Goal: Task Accomplishment & Management: Manage account settings

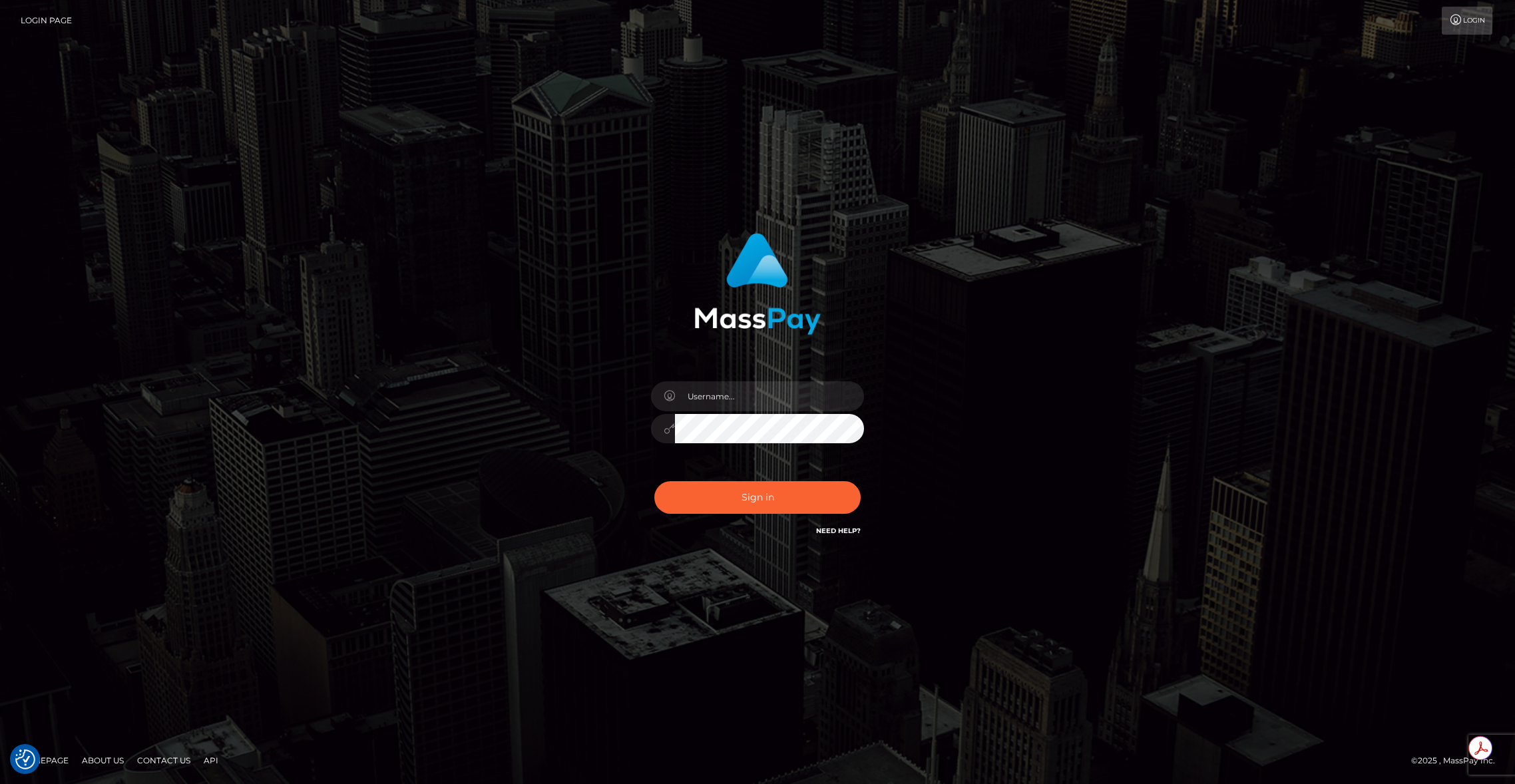
click at [864, 381] on div at bounding box center [864, 381] width 0 height 0
type input "brentg"
click at [750, 499] on button "Sign in" at bounding box center [758, 497] width 206 height 33
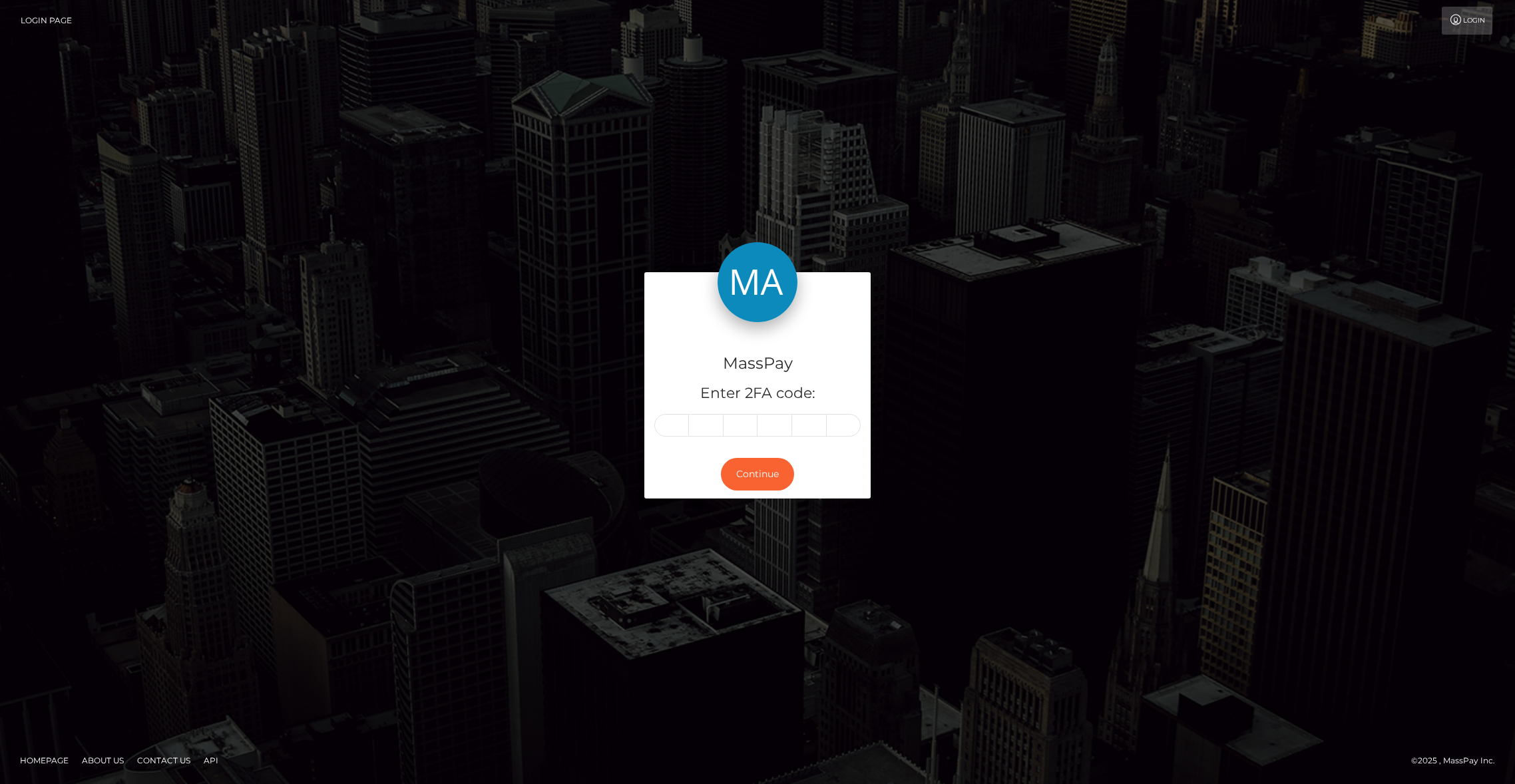
click at [1259, 44] on div "MassPay Enter 2FA code: Continue Homepage" at bounding box center [757, 392] width 1515 height 784
paste input "5"
type input "5"
type input "9"
type input "2"
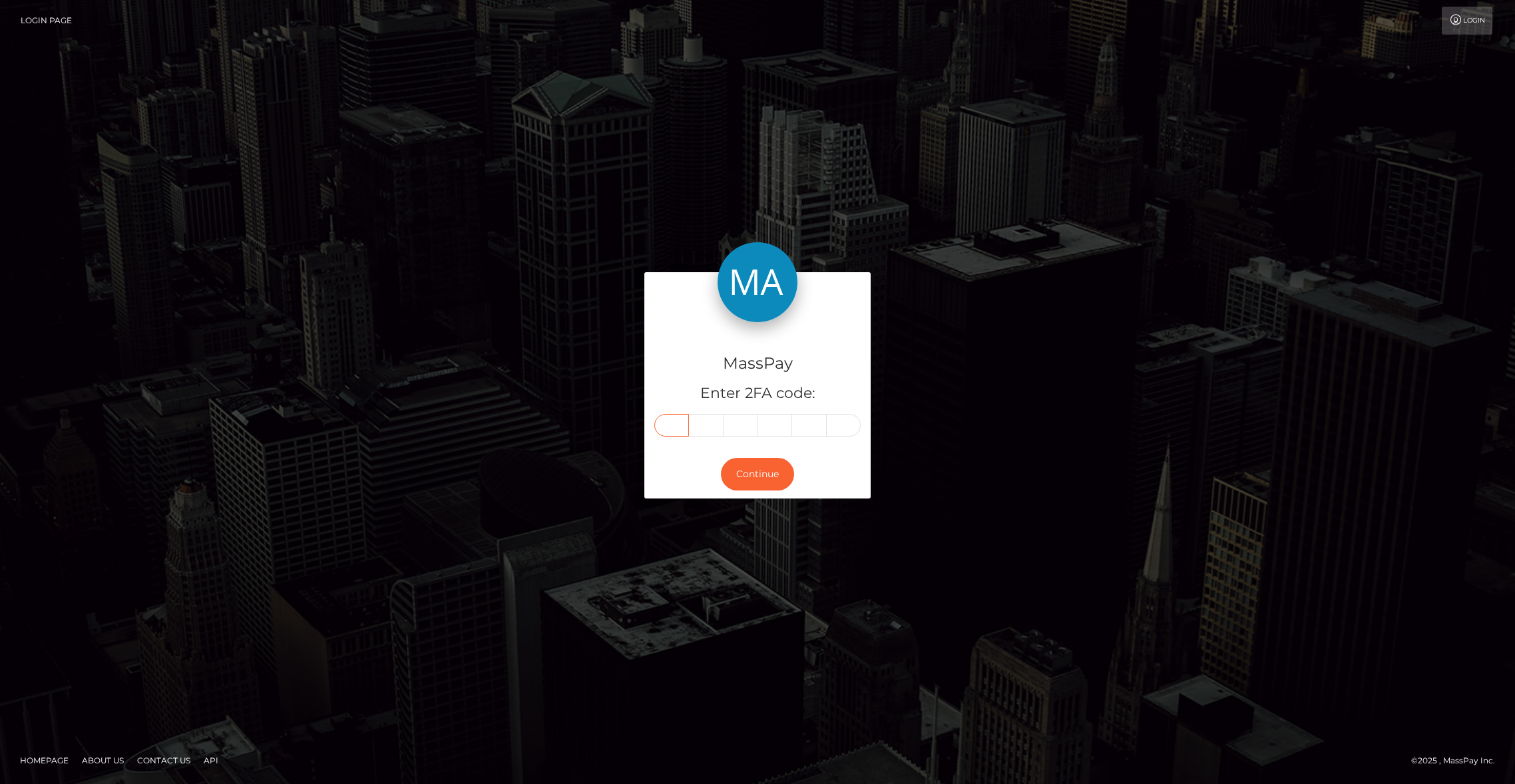
type input "9"
type input "3"
type input "5"
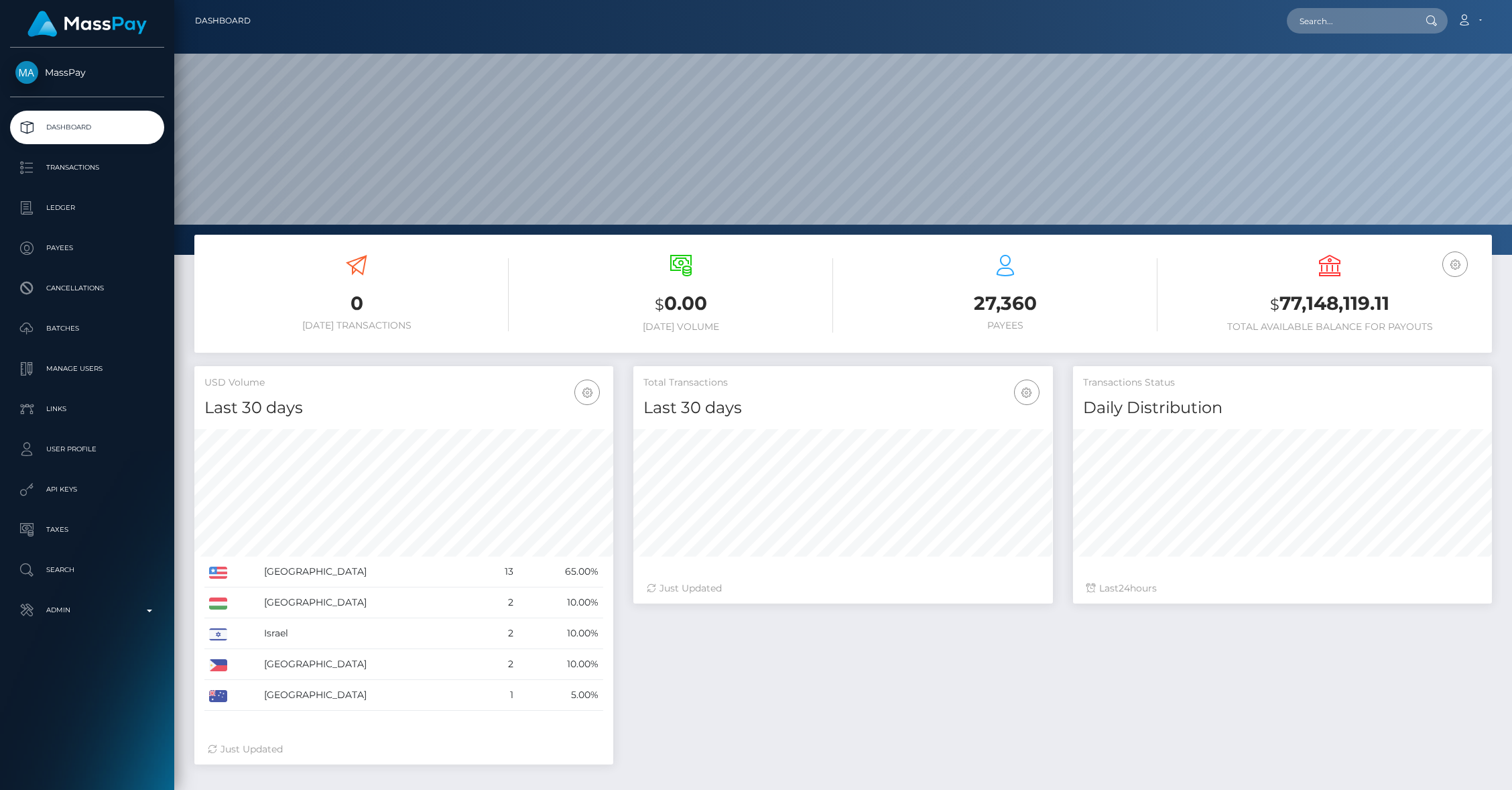
scroll to position [237, 419]
click at [1321, 32] on input "text" at bounding box center [1349, 21] width 126 height 25
paste input "pout_bJ9hNaioI9gy7"
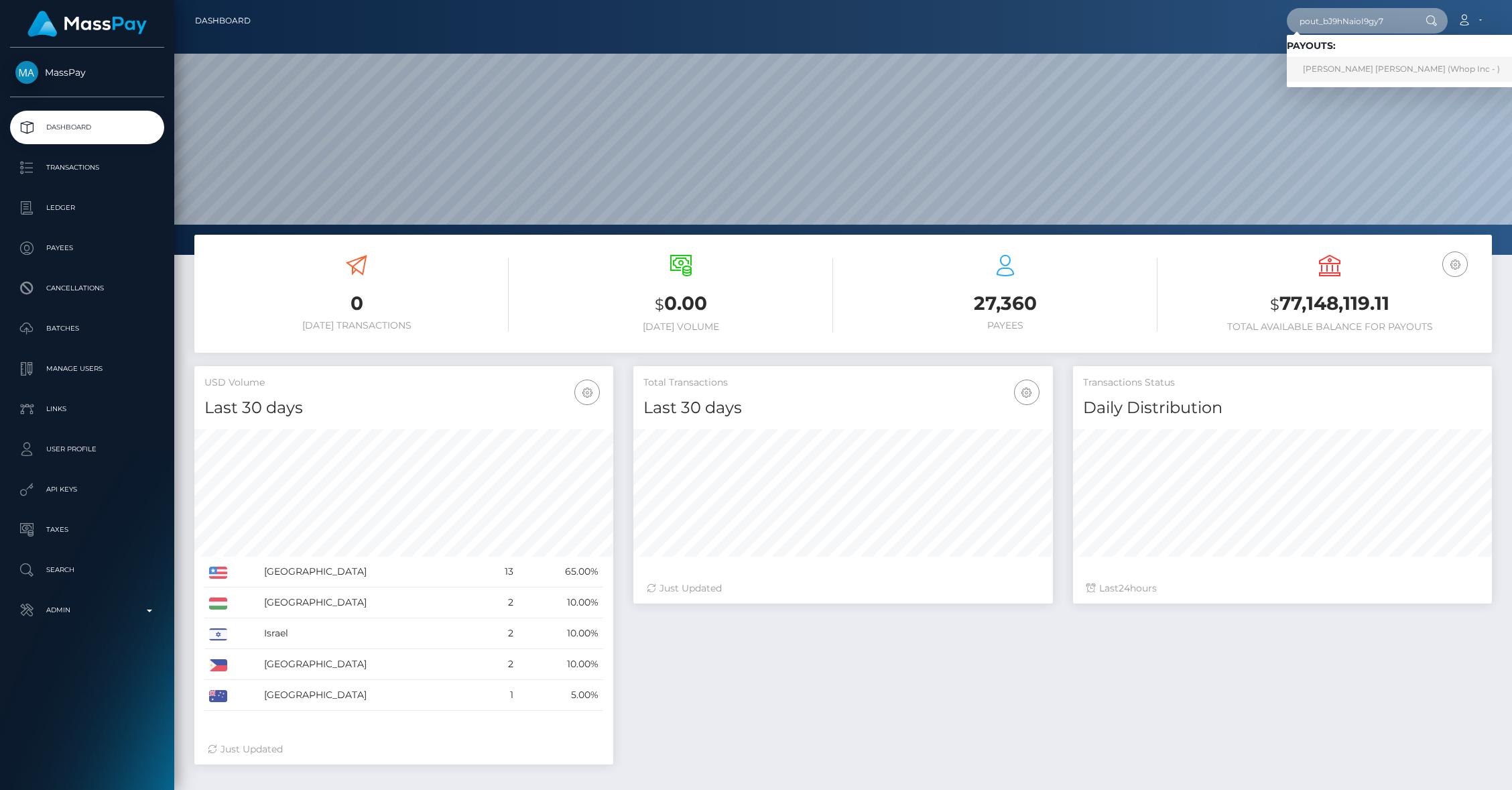
type input "pout_bJ9hNaioI9gy7"
click at [1364, 74] on link "MARCO ANTONIO PELAEZ JR (Whop Inc - )" at bounding box center [1401, 70] width 229 height 25
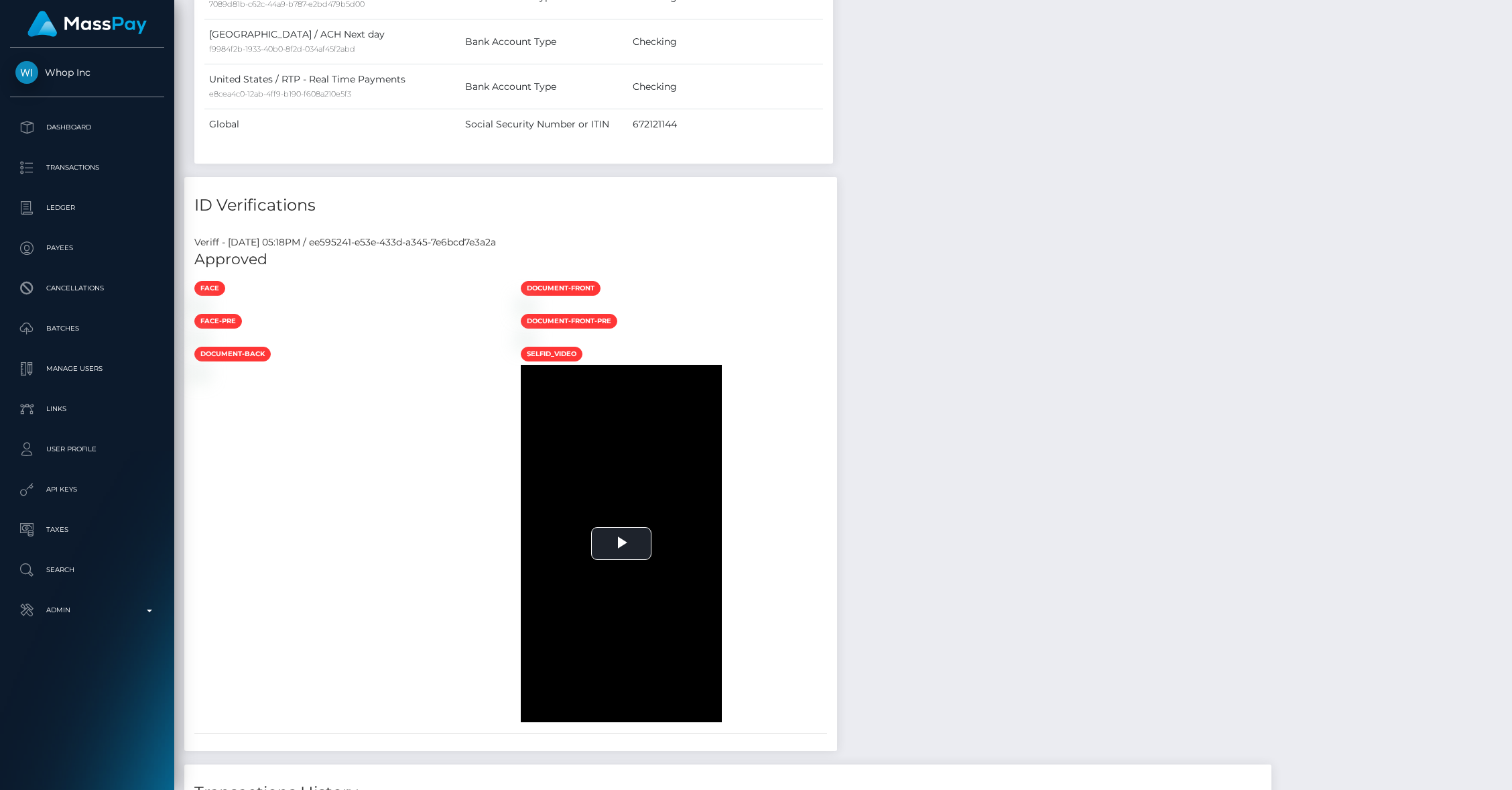
scroll to position [1173, 0]
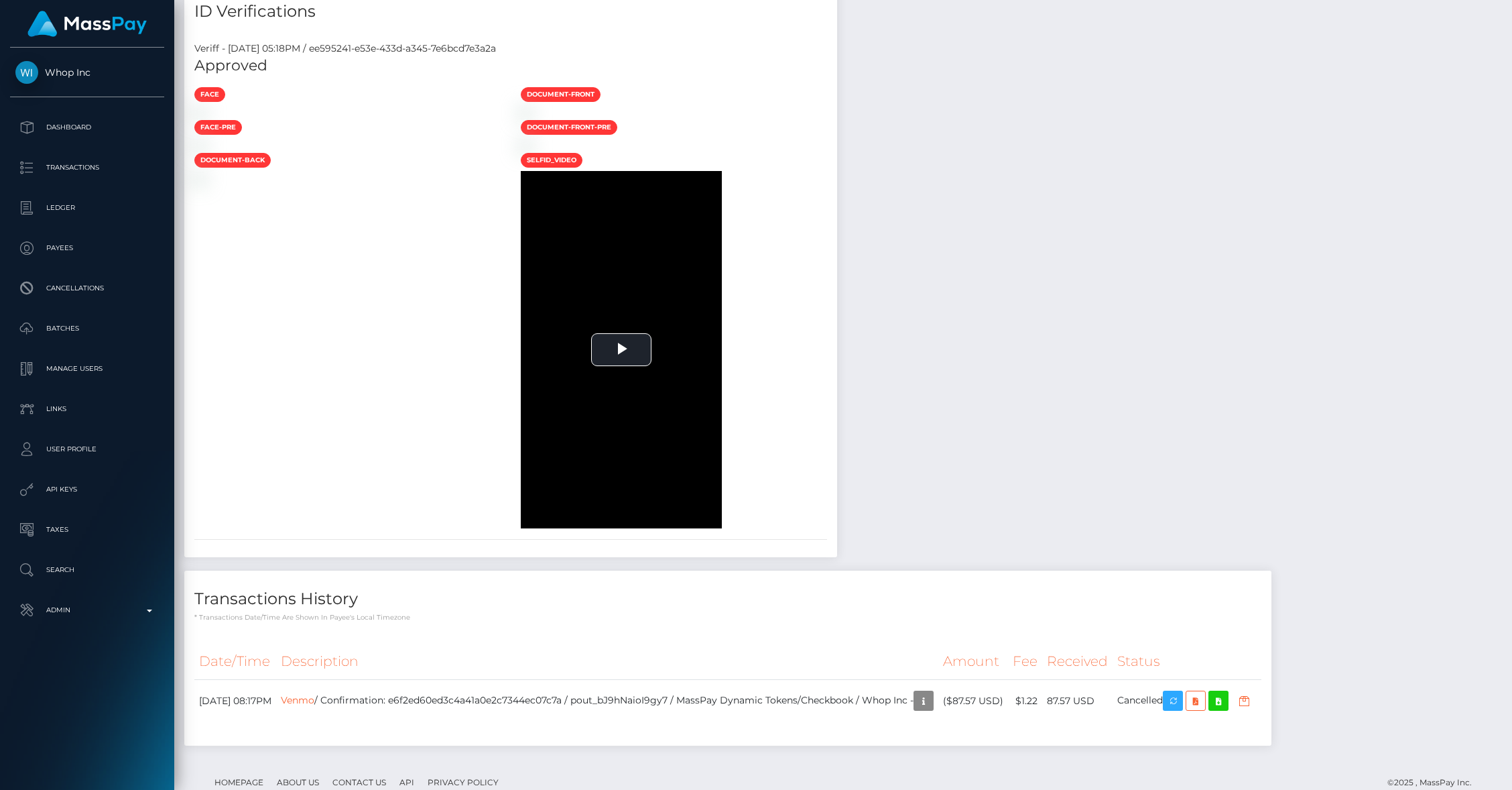
click at [510, 119] on div at bounding box center [347, 112] width 326 height 14
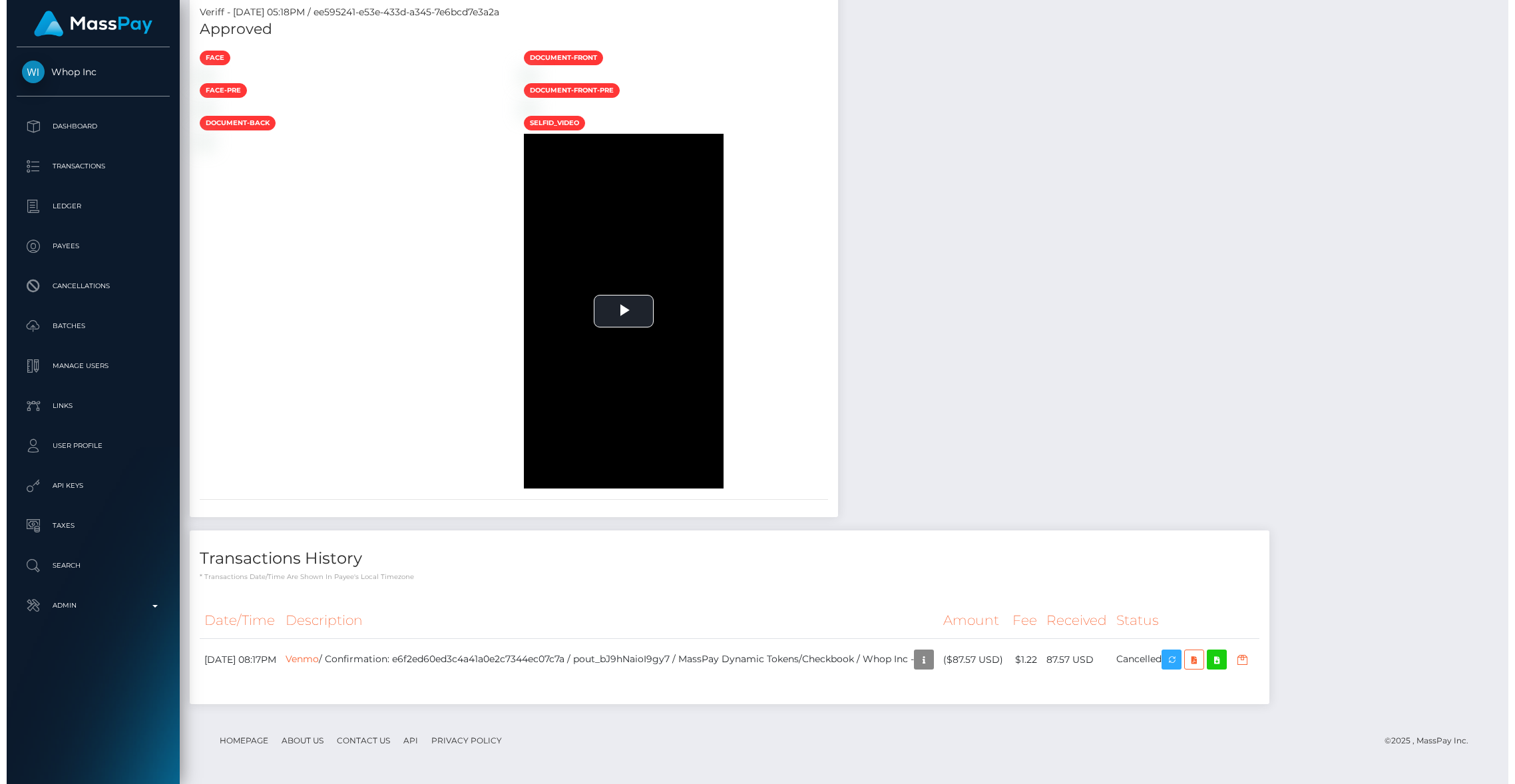
scroll to position [1884, 0]
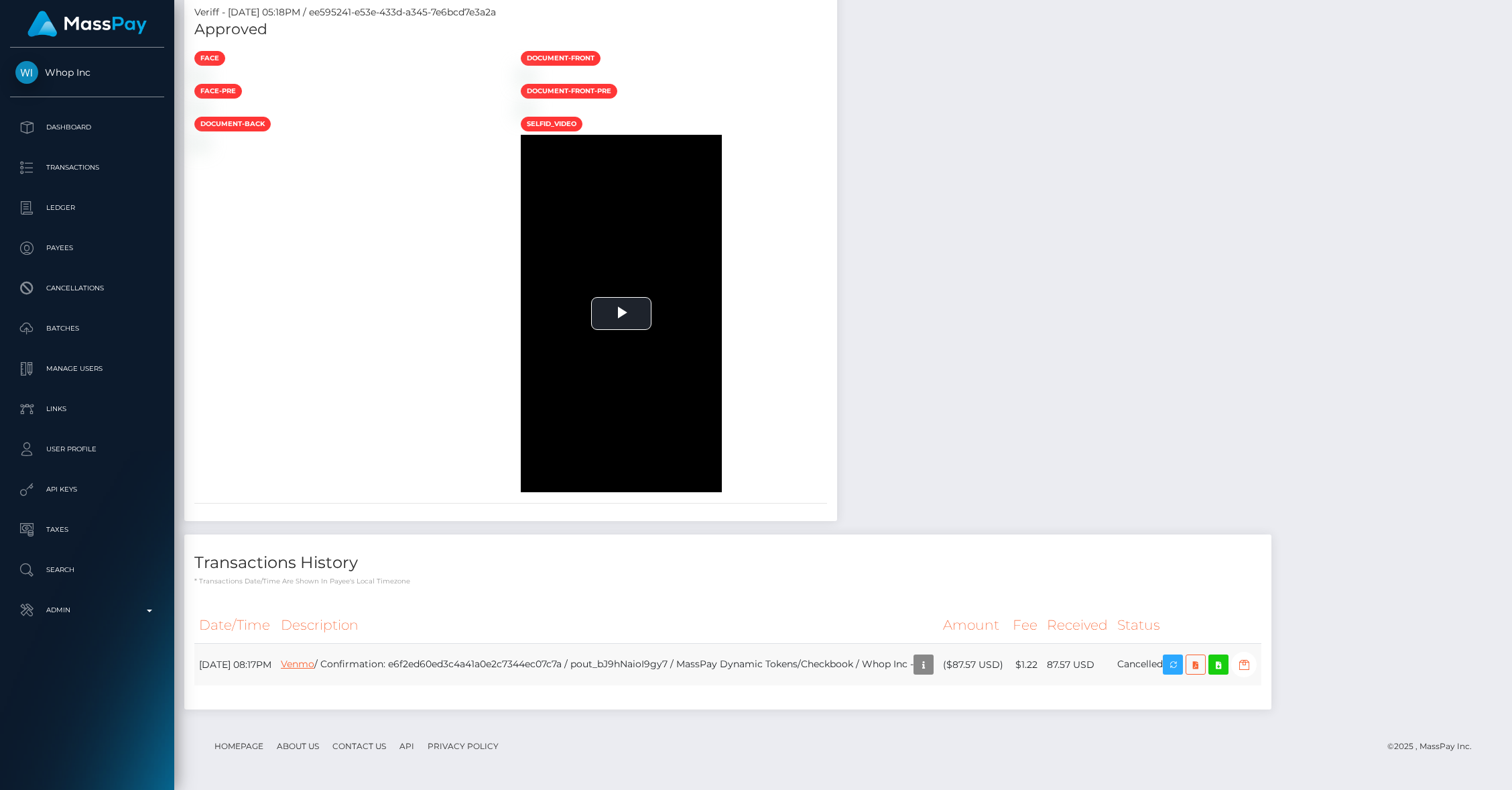
click at [314, 666] on link "Venmo" at bounding box center [297, 664] width 34 height 12
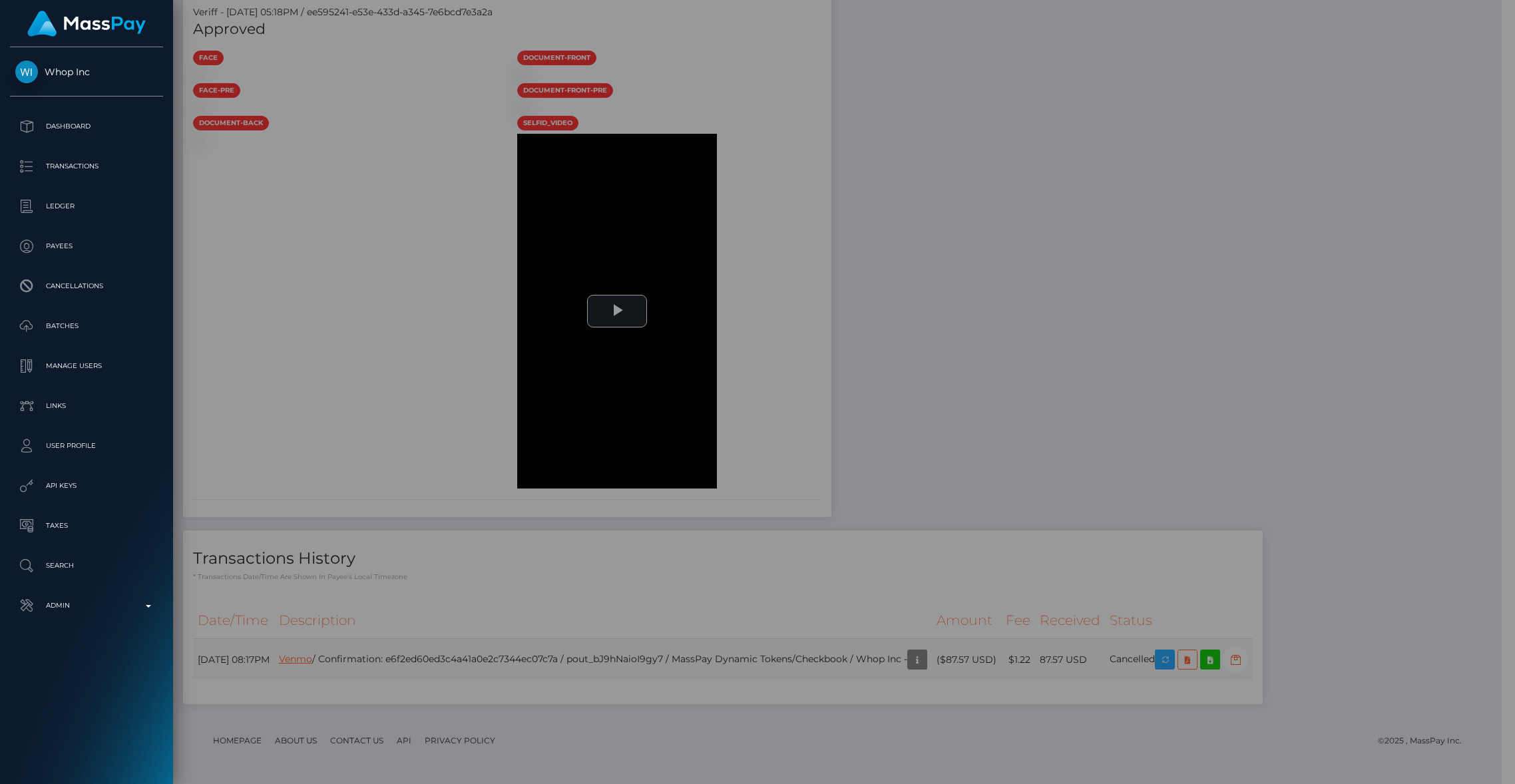
scroll to position [665158, 665319]
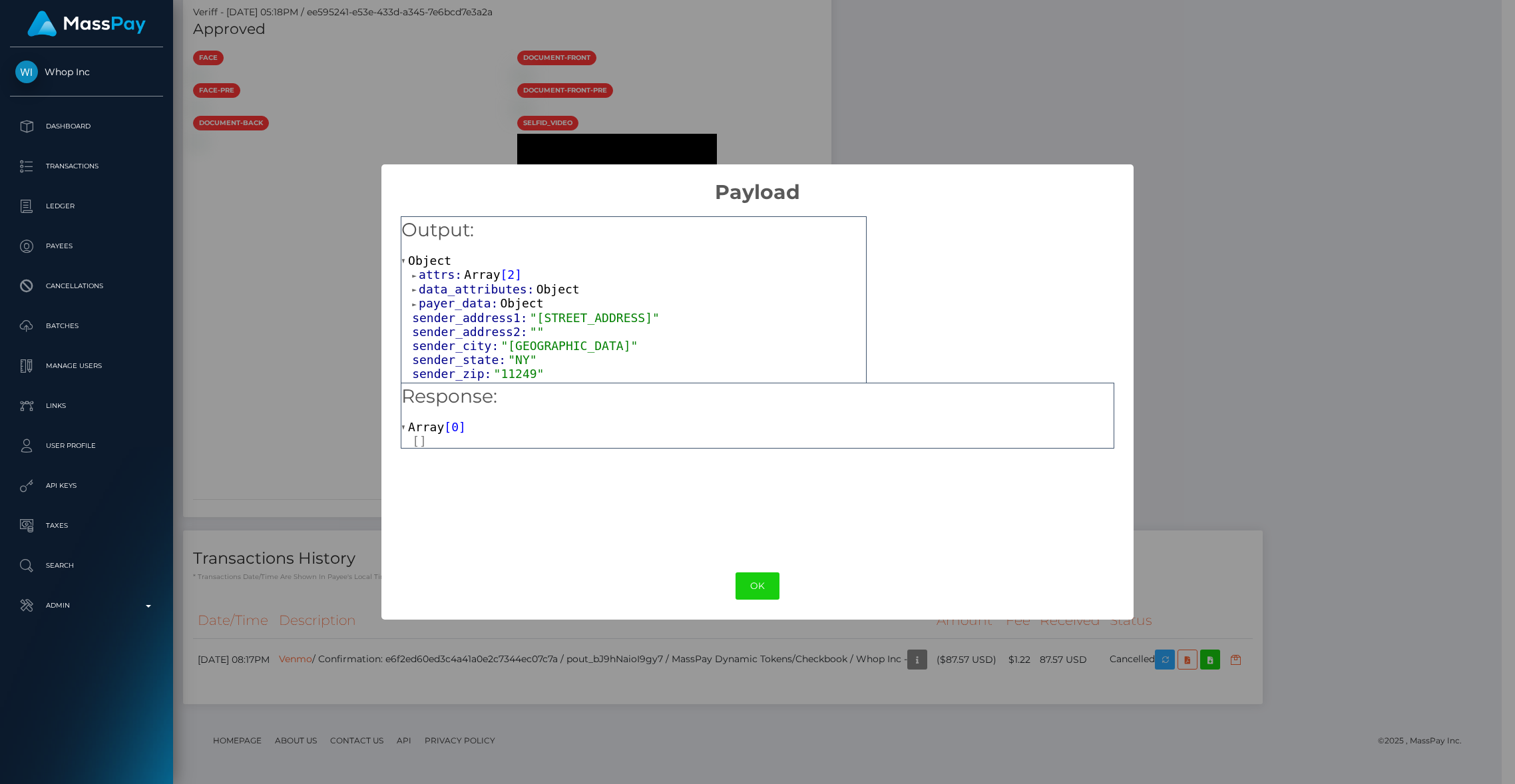
click at [420, 440] on div at bounding box center [763, 440] width 702 height 14
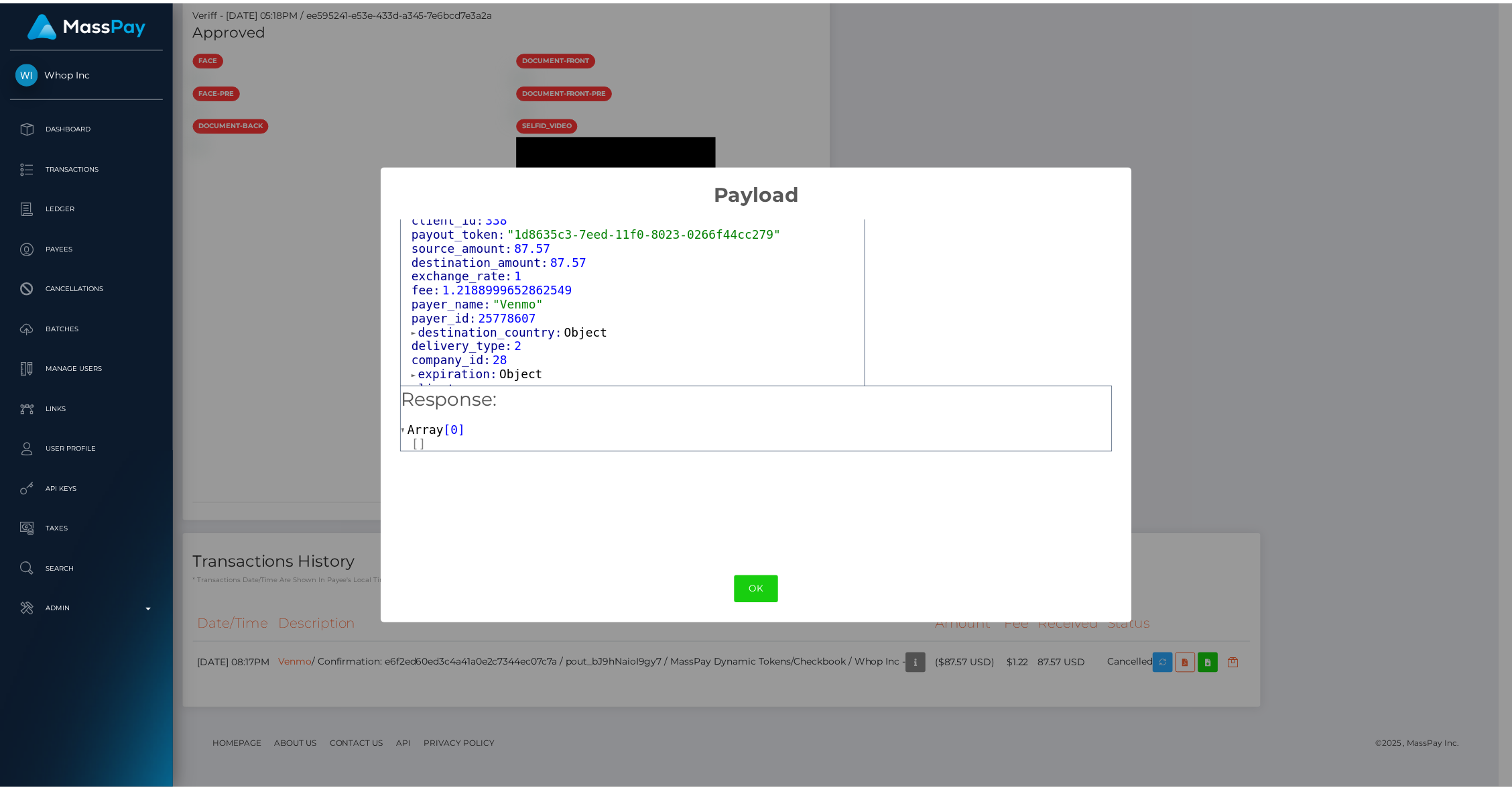
scroll to position [832, 0]
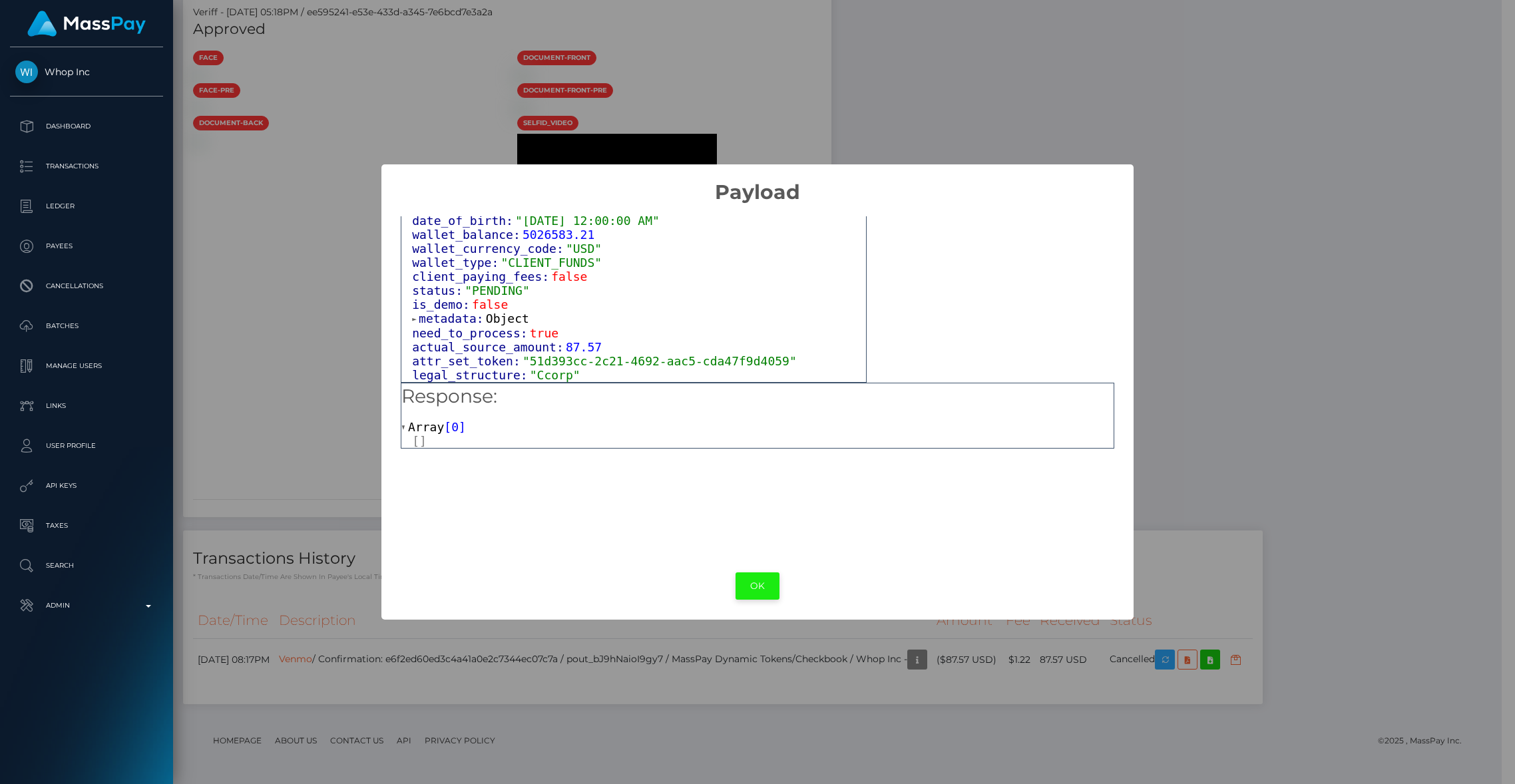
click at [752, 576] on button "OK" at bounding box center [758, 586] width 44 height 27
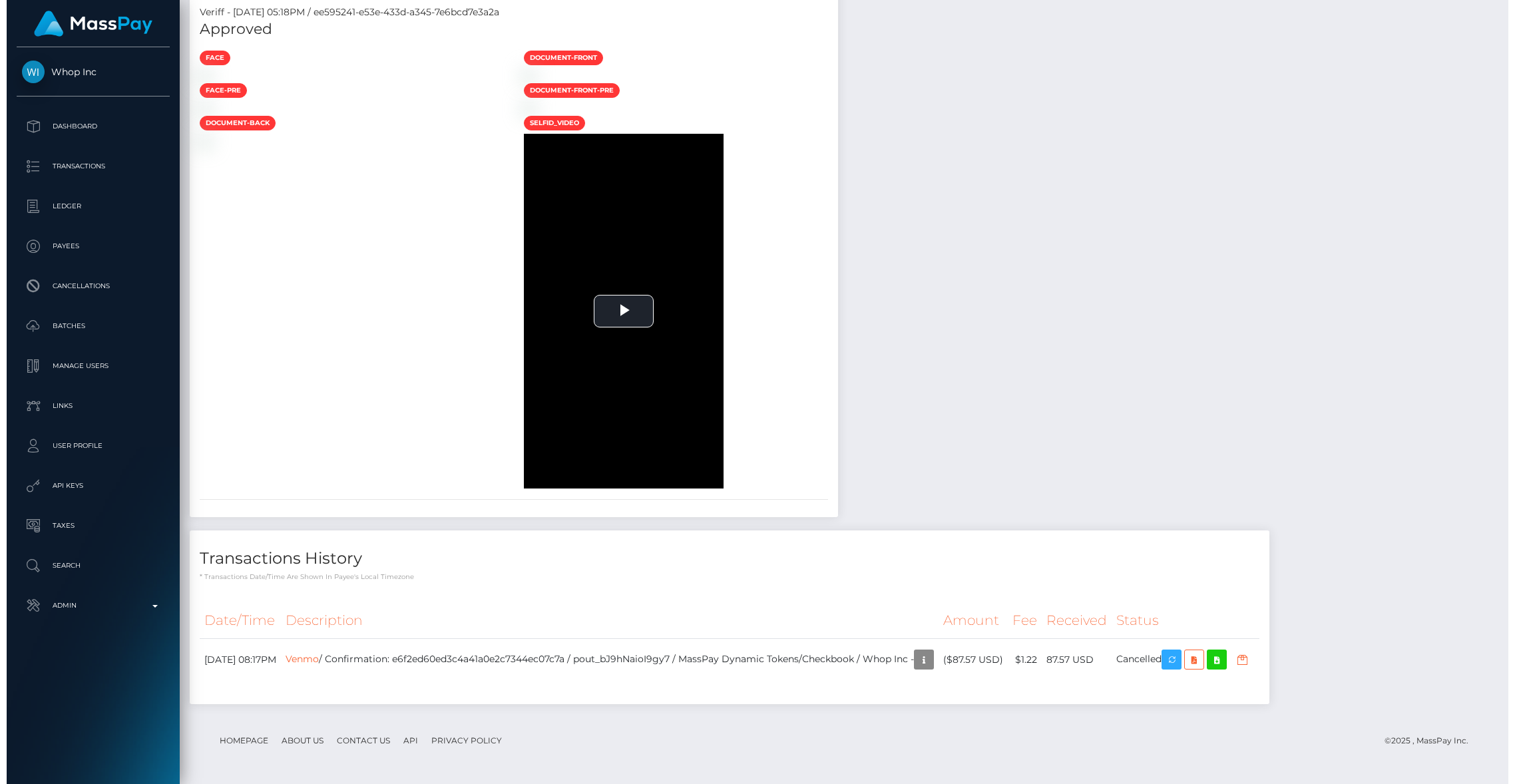
scroll to position [1884, 0]
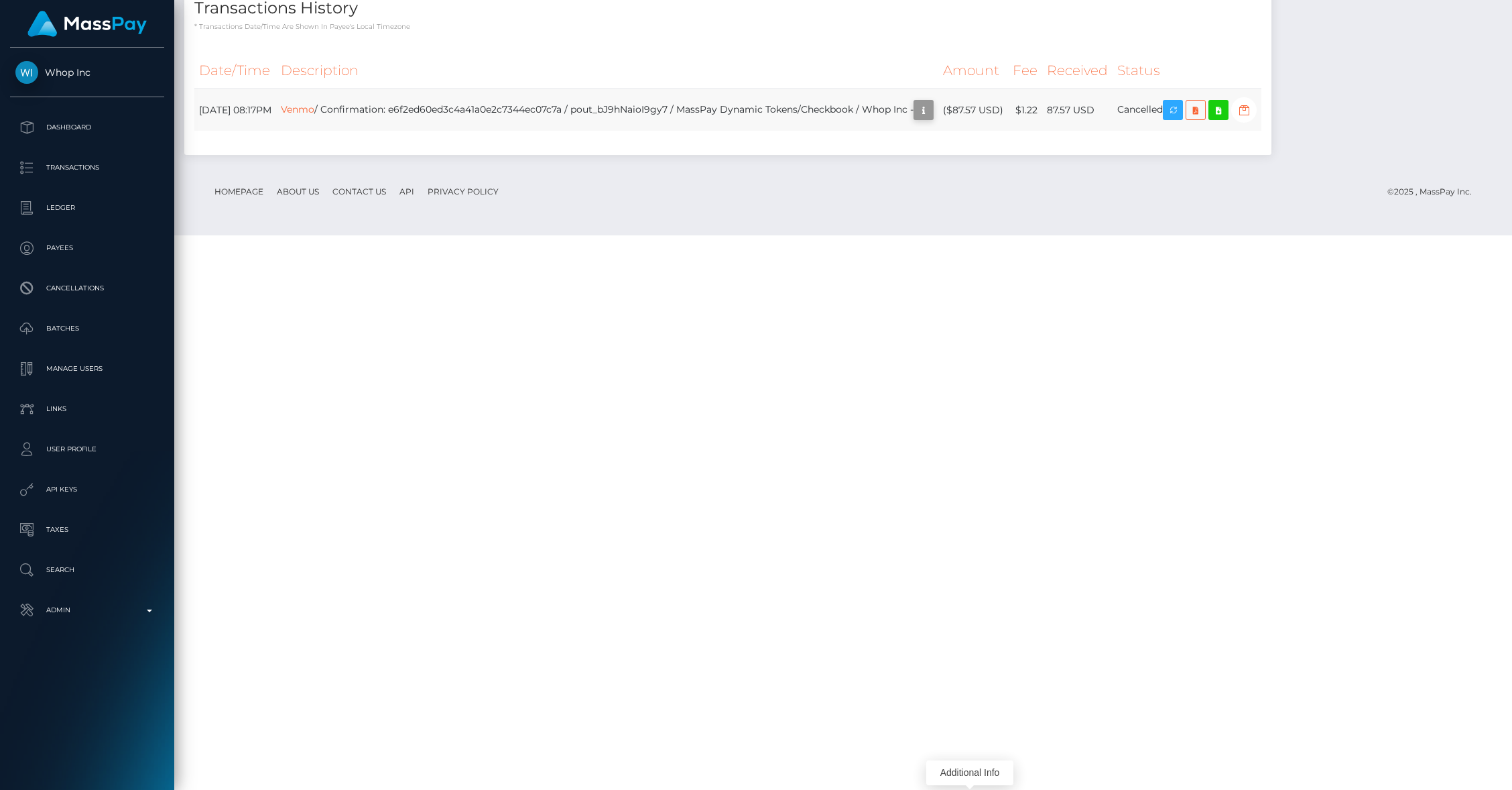
click at [931, 118] on icon "button" at bounding box center [923, 110] width 16 height 17
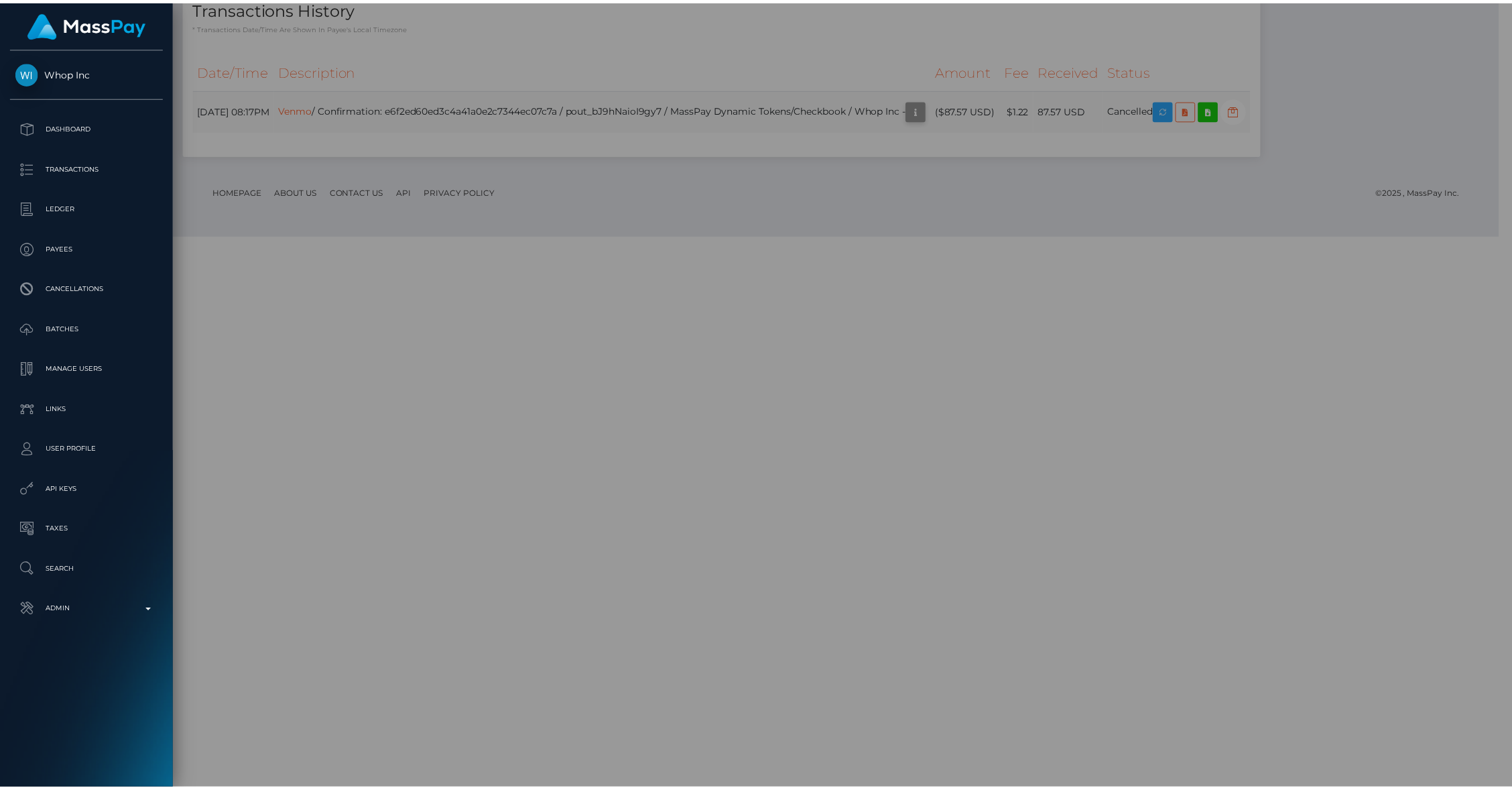
scroll to position [670248, 669741]
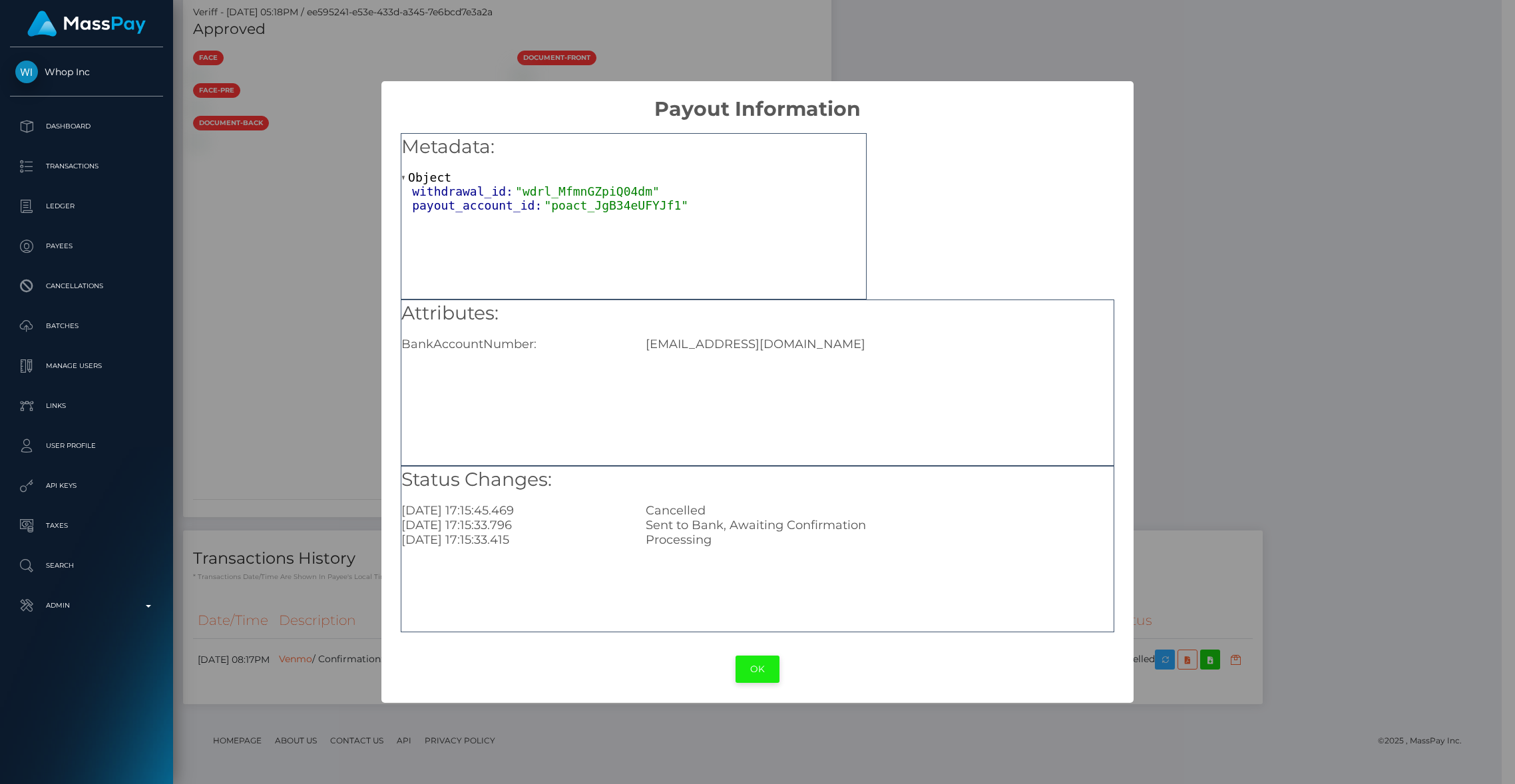
click at [754, 671] on button "OK" at bounding box center [758, 669] width 44 height 27
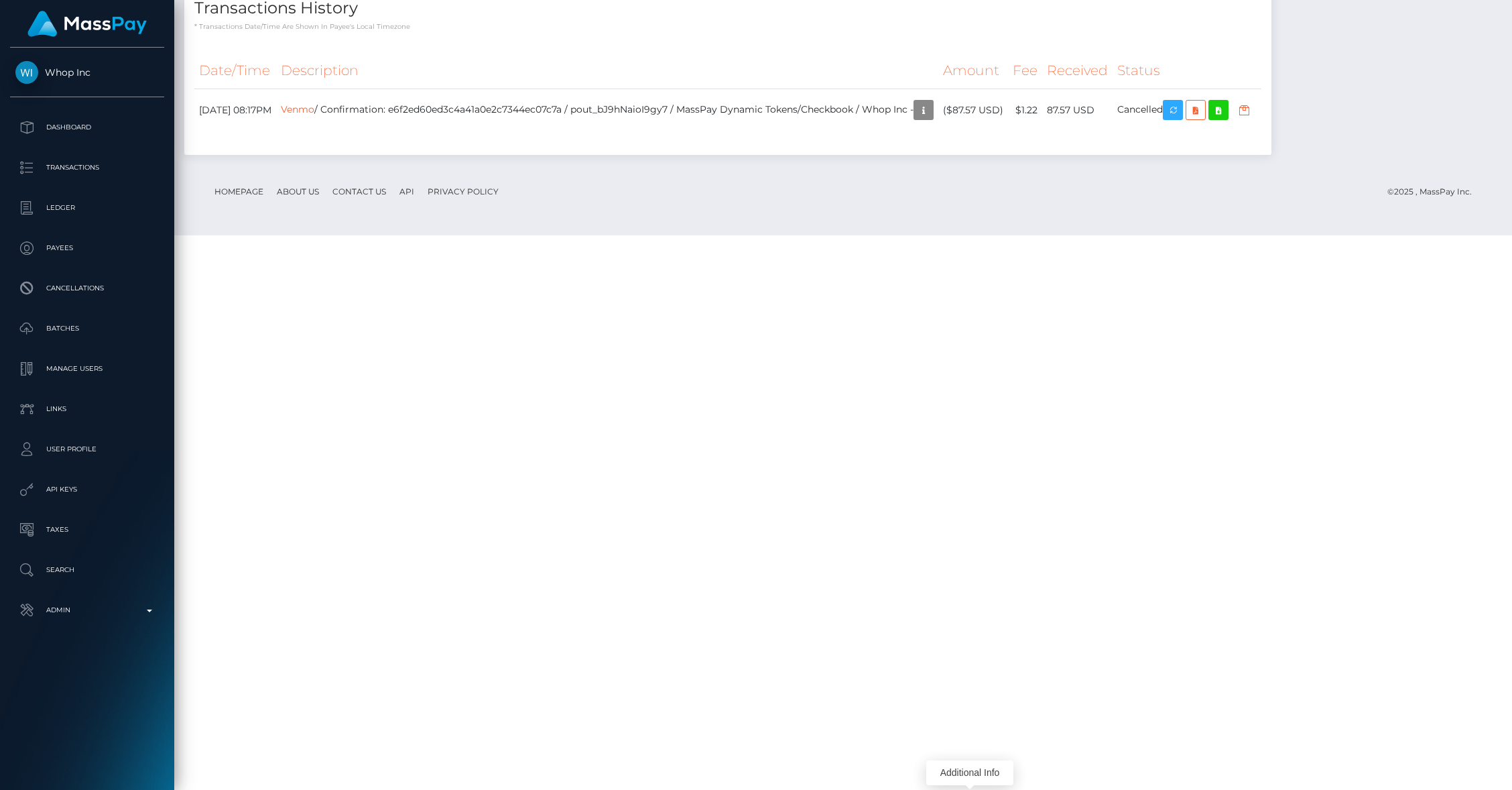
click at [835, 32] on div "Transactions History * Transactions date/time are shown in payee's local timezo…" at bounding box center [728, 6] width 1087 height 52
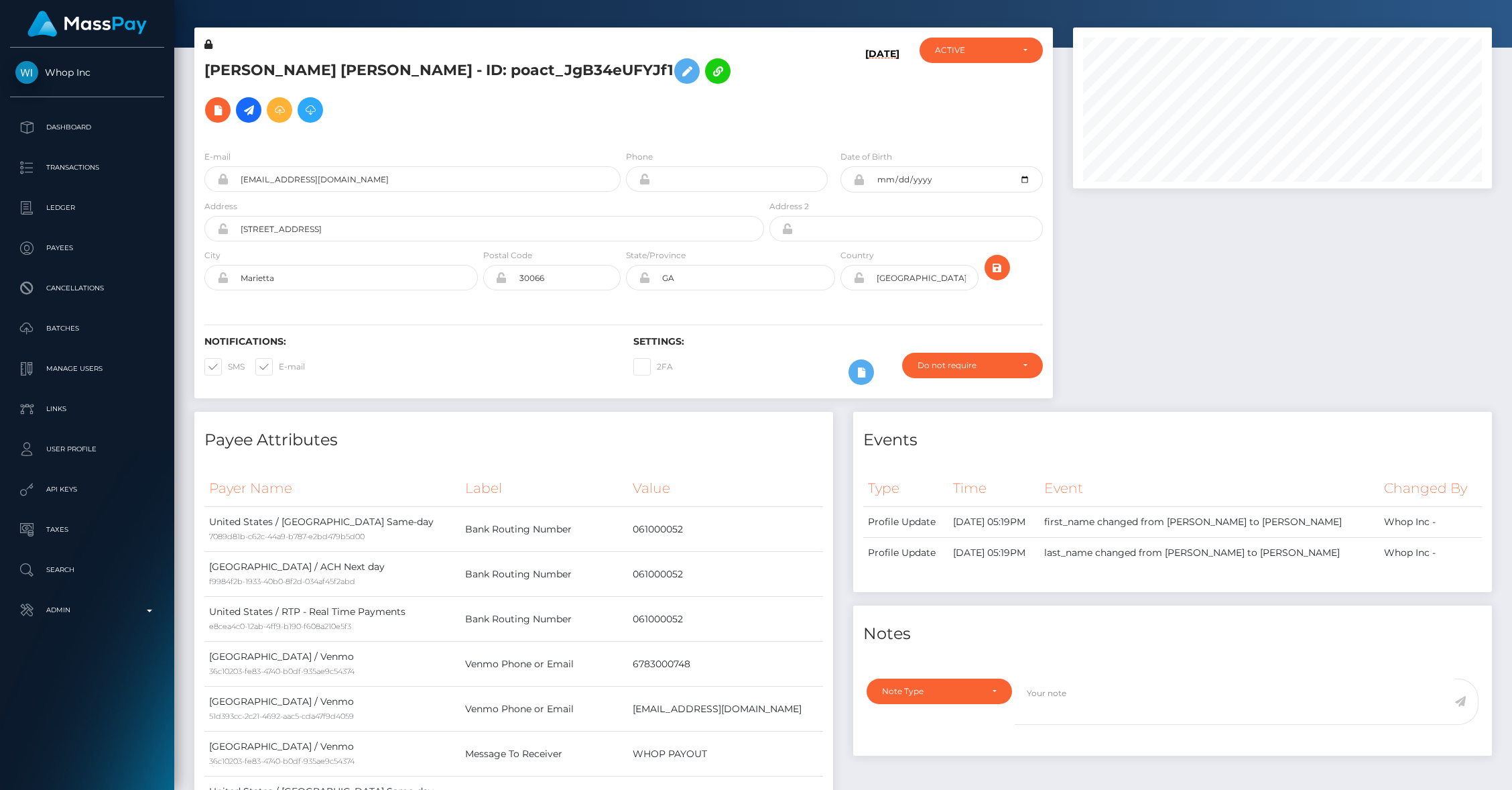
scroll to position [31, 0]
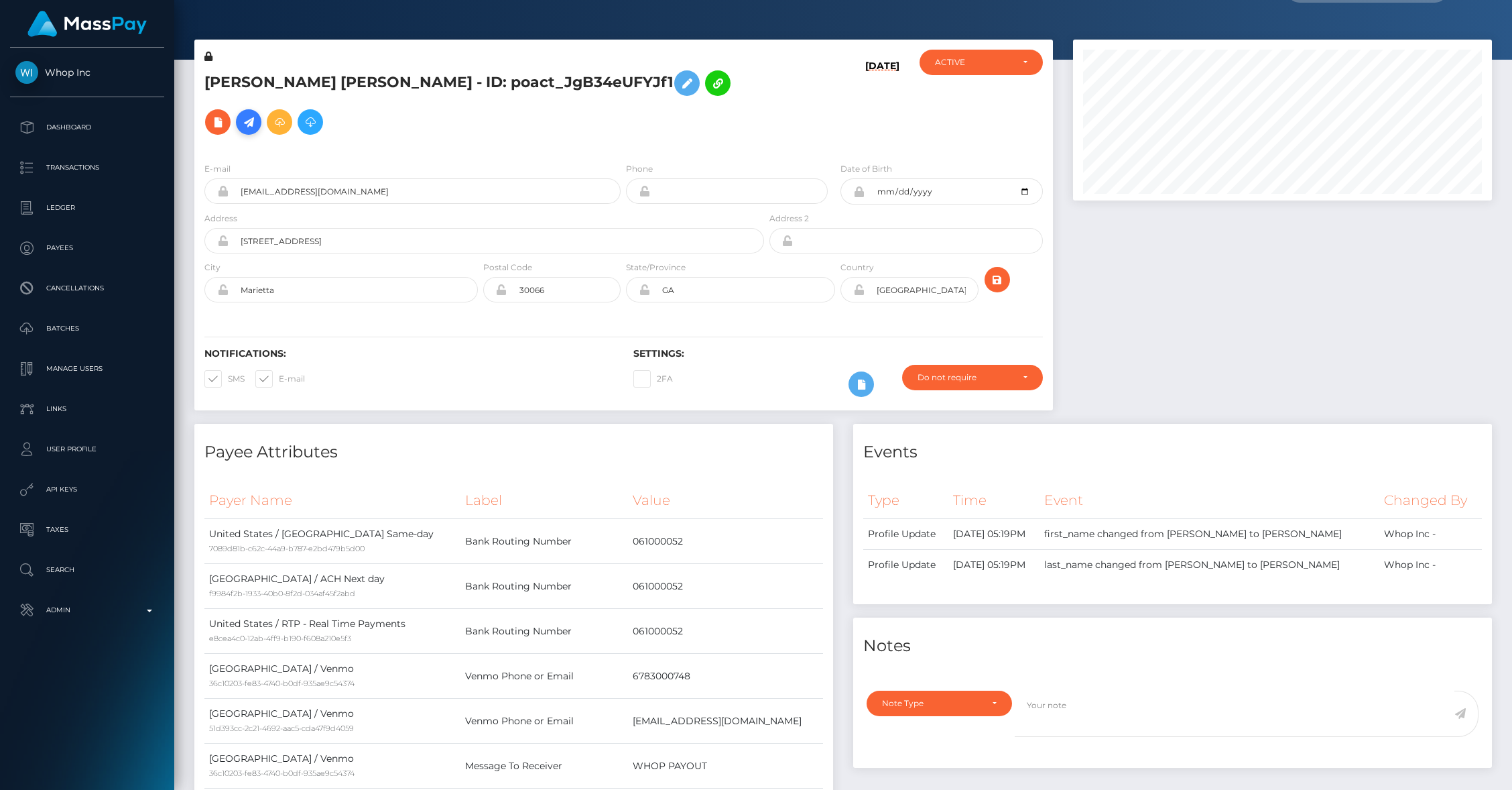
click at [257, 114] on icon at bounding box center [248, 122] width 16 height 17
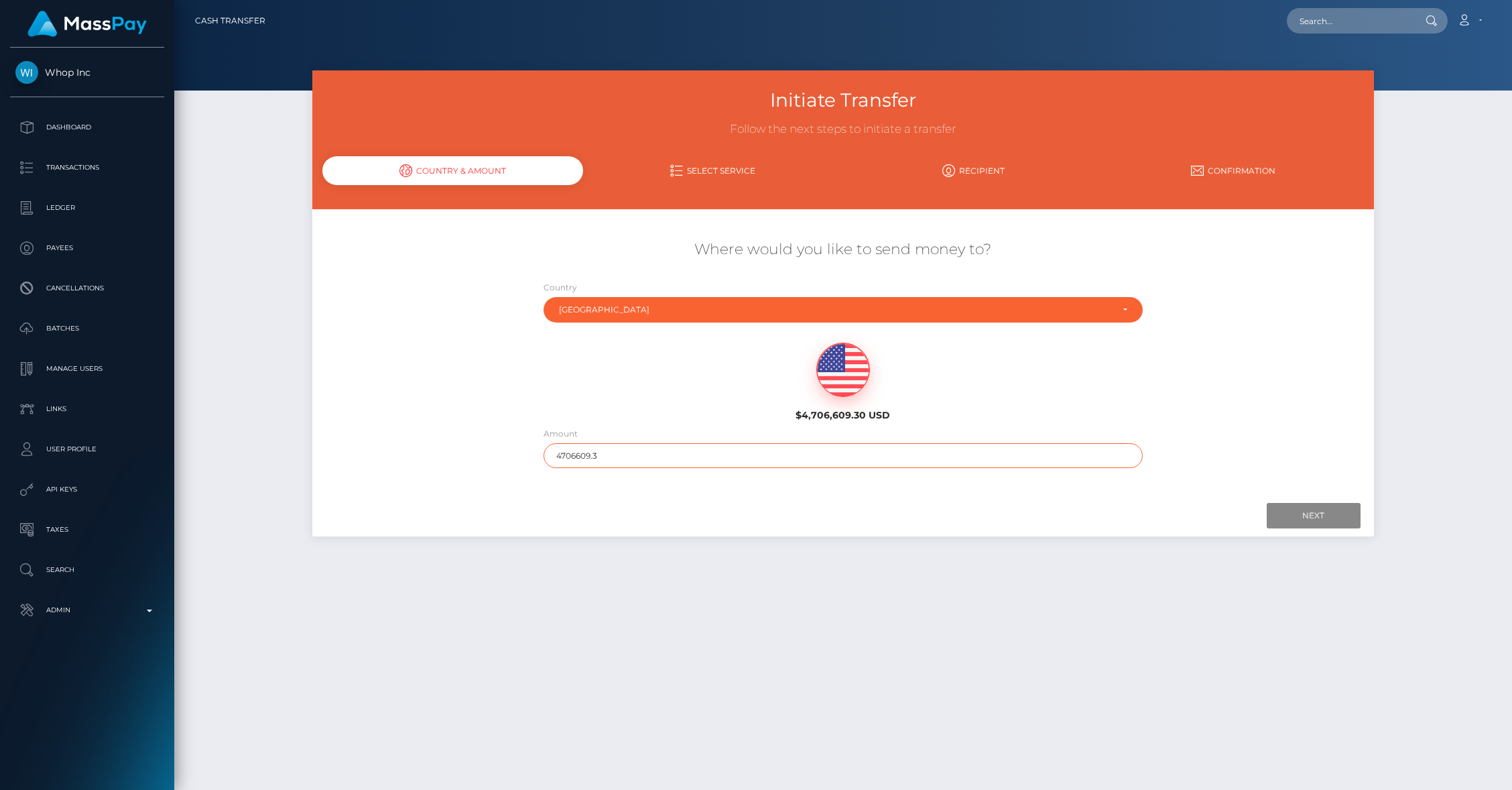
drag, startPoint x: 576, startPoint y: 458, endPoint x: 626, endPoint y: 450, distance: 50.6
click at [626, 450] on input "4706609.3" at bounding box center [843, 456] width 599 height 25
type input "470"
click at [1308, 509] on input "Next" at bounding box center [1313, 515] width 94 height 25
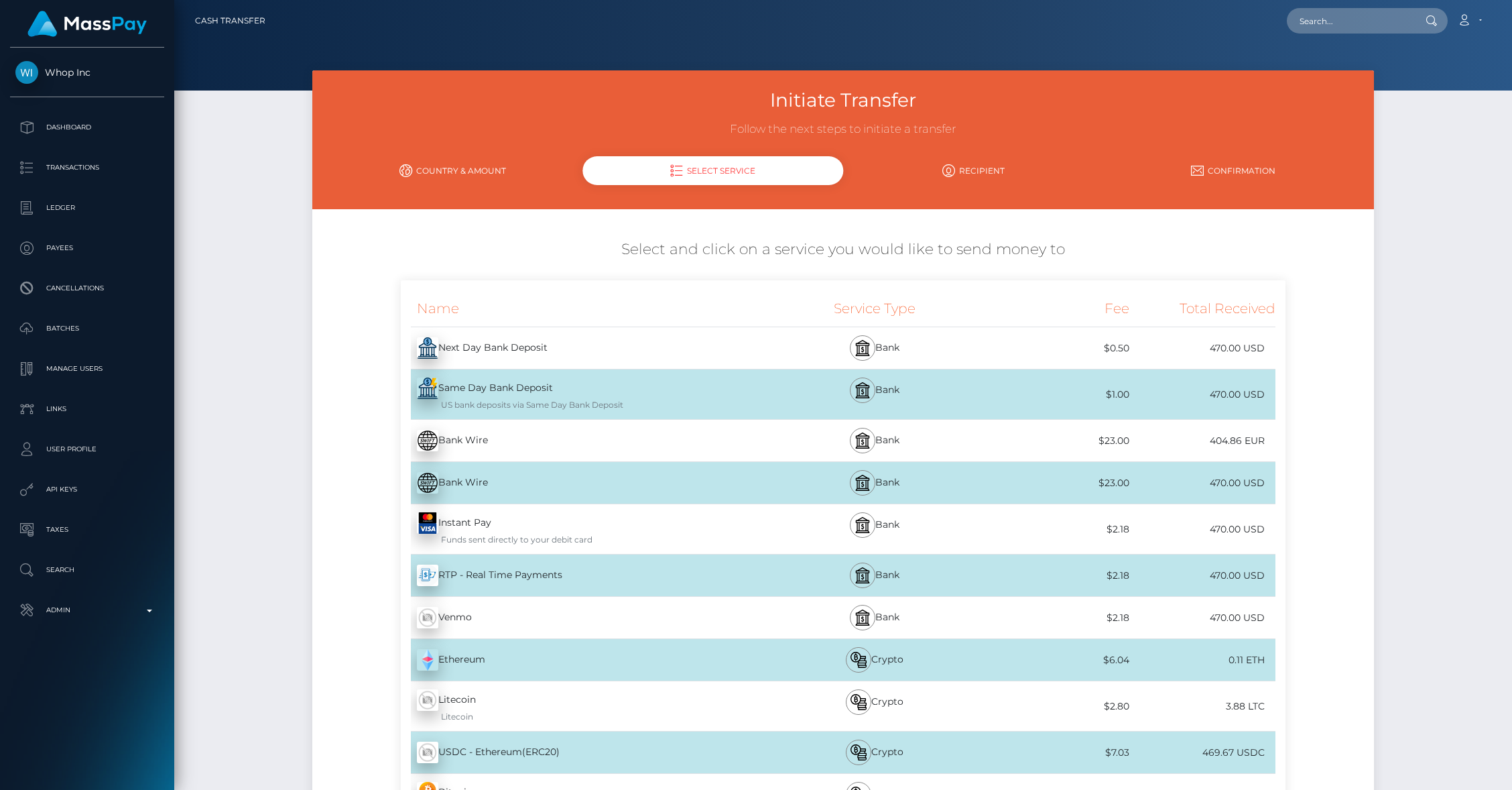
click at [518, 616] on div "Venmo - USD" at bounding box center [583, 617] width 365 height 38
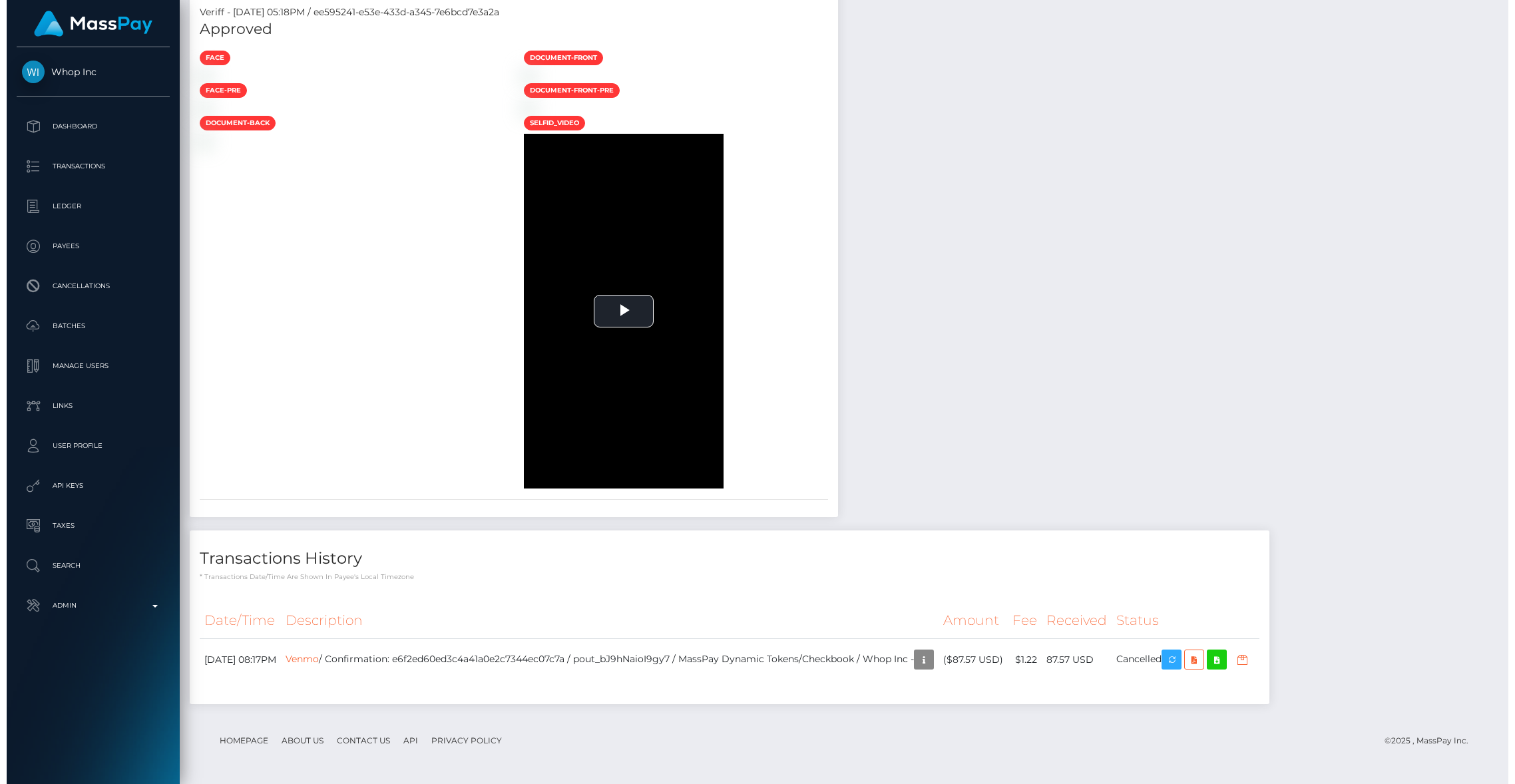
scroll to position [160, 416]
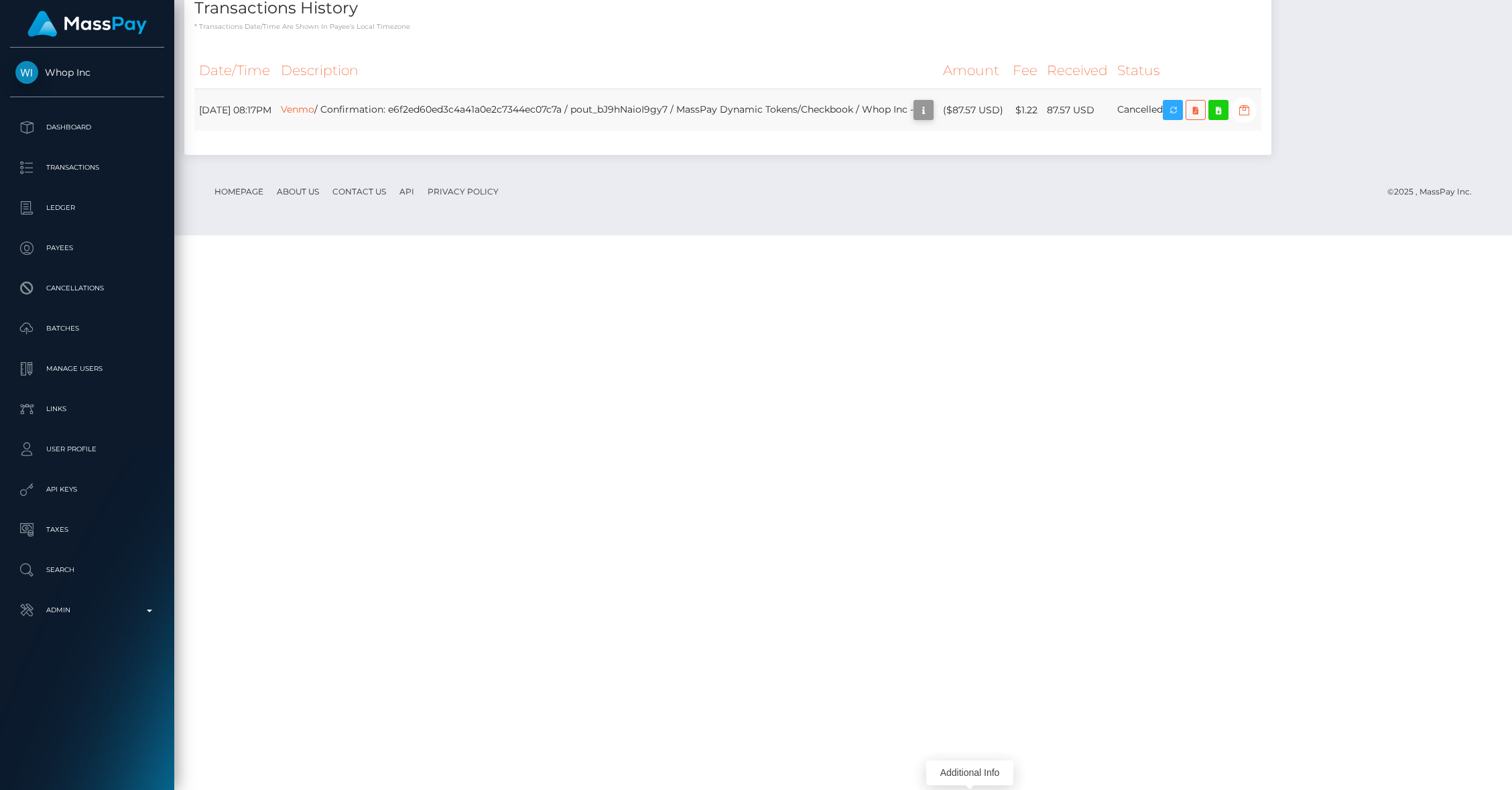
click at [931, 118] on icon "button" at bounding box center [923, 110] width 16 height 17
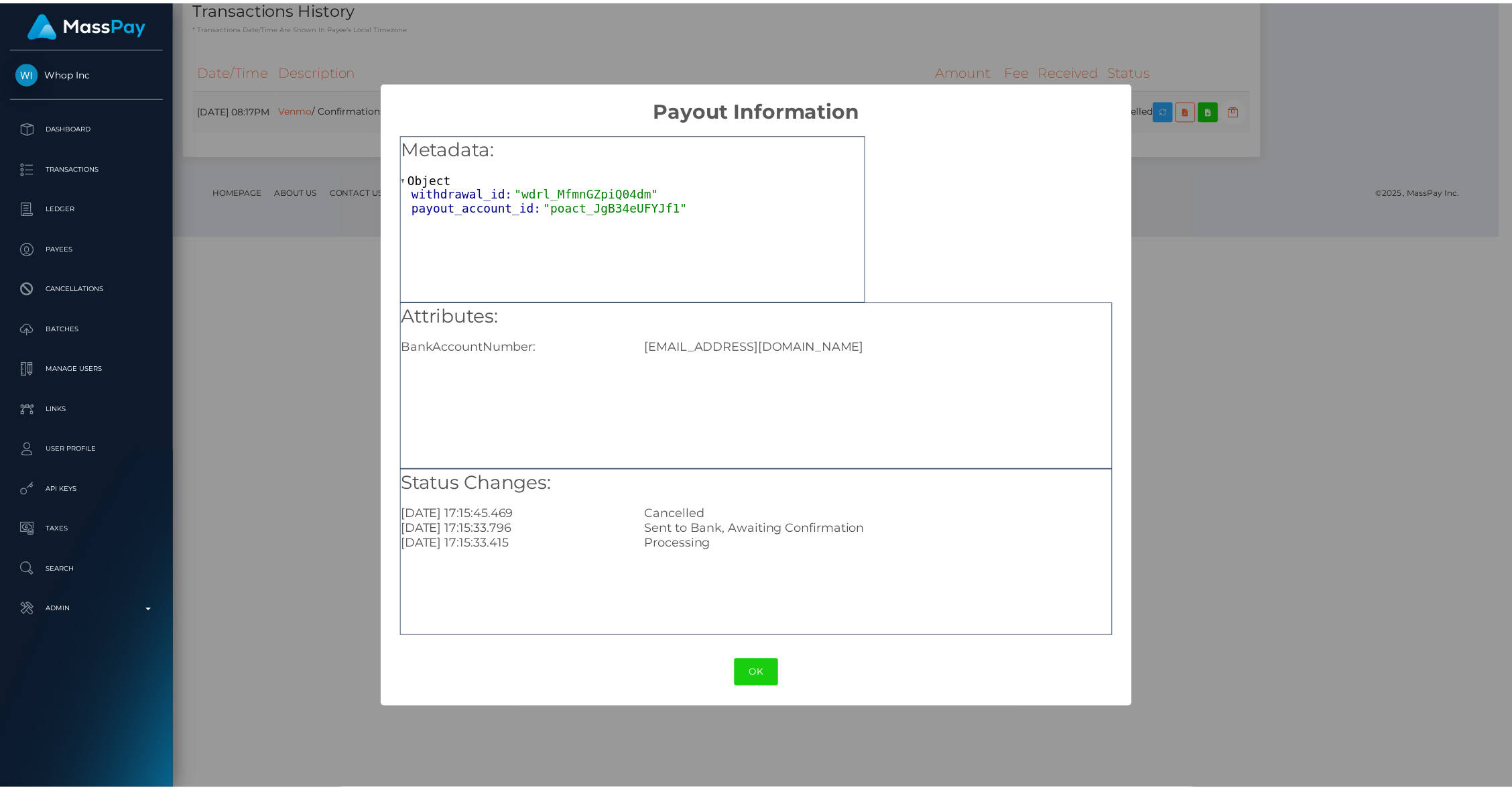
scroll to position [670248, 669741]
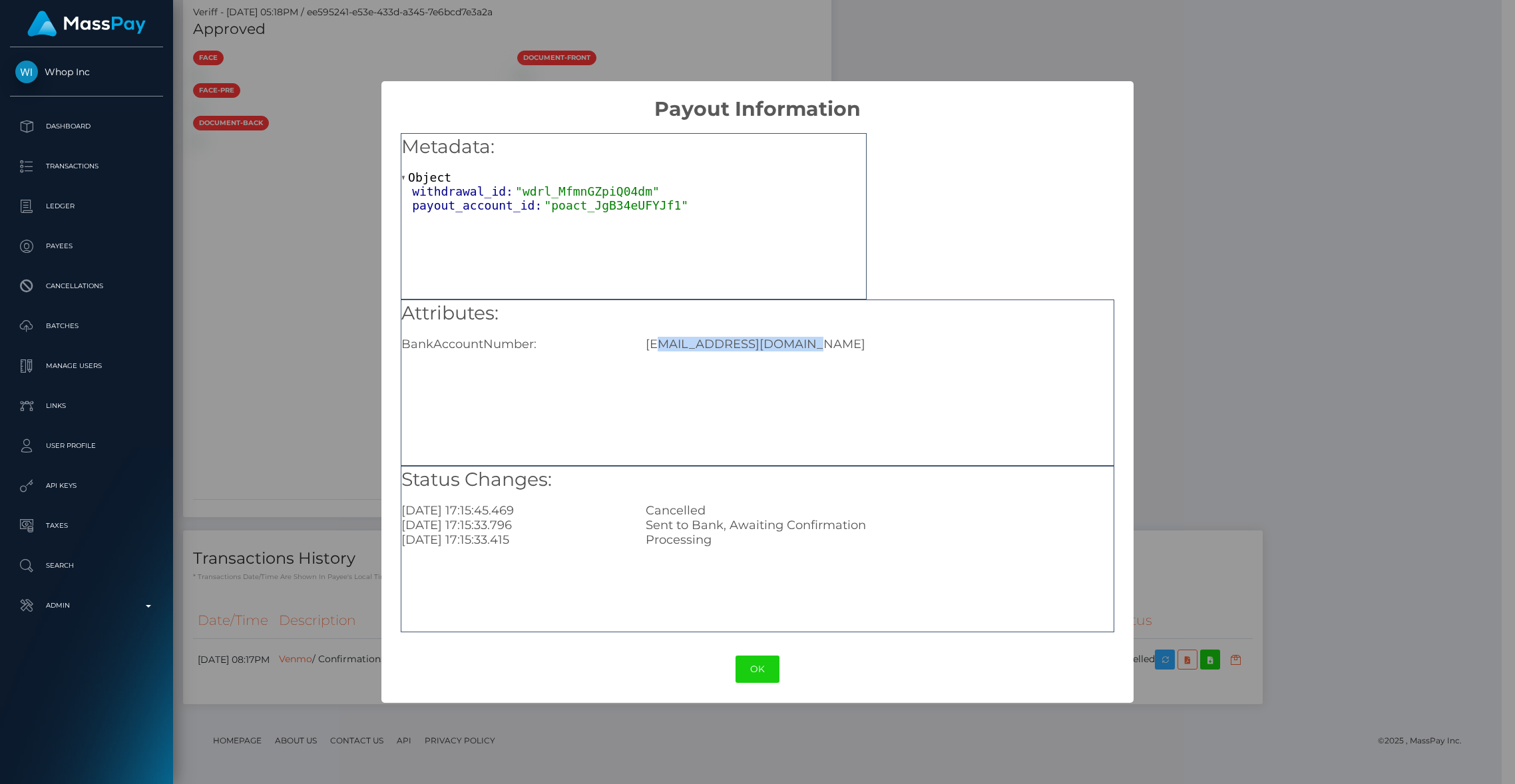
drag, startPoint x: 819, startPoint y: 341, endPoint x: 659, endPoint y: 348, distance: 160.2
click at [659, 348] on div "pelaez33marco@yahoo.com" at bounding box center [879, 344] width 488 height 14
click at [833, 326] on h5 "Attributes:" at bounding box center [757, 313] width 712 height 27
drag, startPoint x: 834, startPoint y: 343, endPoint x: 610, endPoint y: 350, distance: 224.1
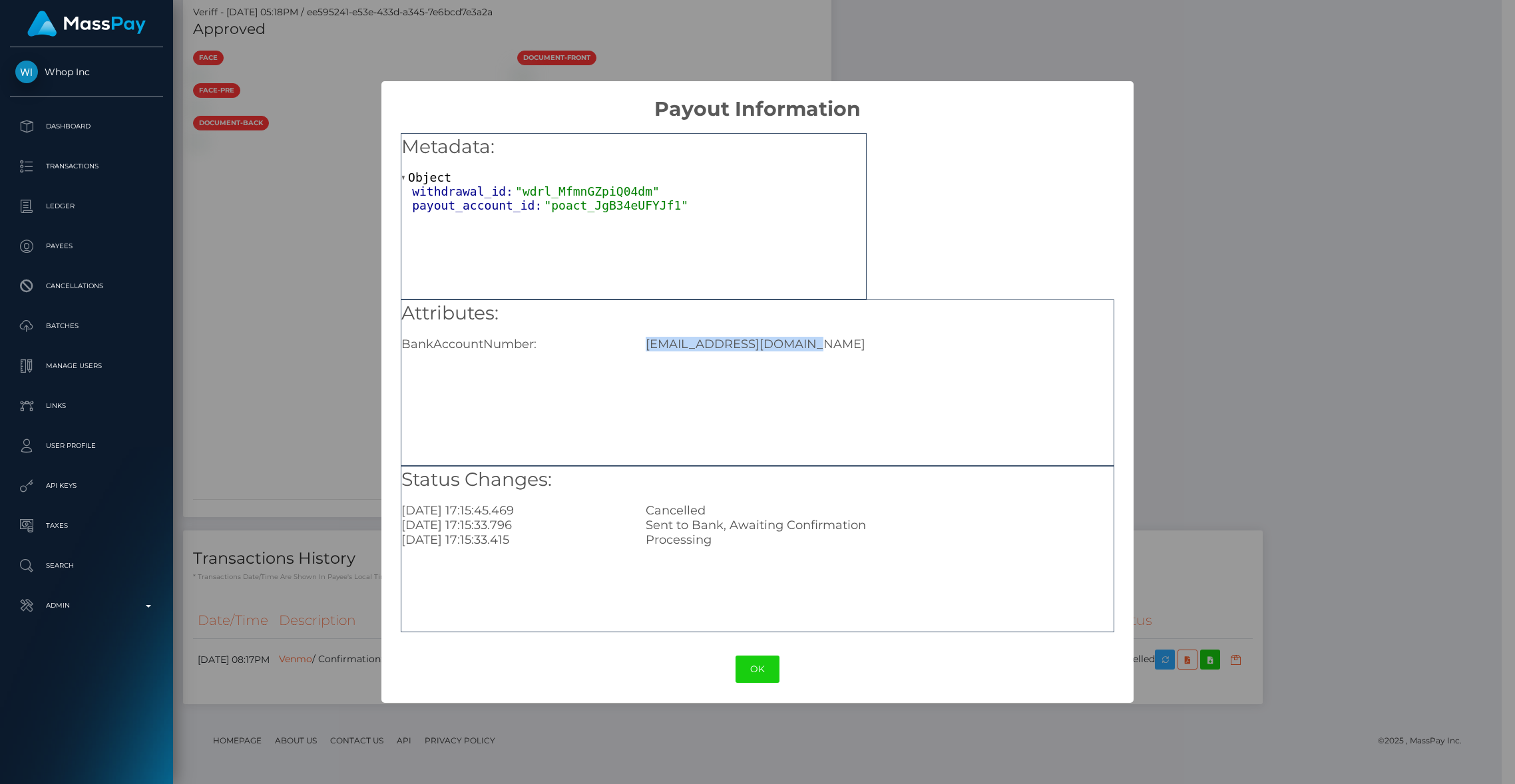
click at [610, 350] on div "Attributes: BankAccountNumber: pelaez33marco@yahoo.com" at bounding box center [757, 382] width 713 height 167
copy div "pelaez33marco@yahoo.com"
click at [314, 533] on div "× Payout Information Metadata: Object withdrawal_id: "wdrl_MfmnGZpiQ04dm" payou…" at bounding box center [757, 392] width 1515 height 784
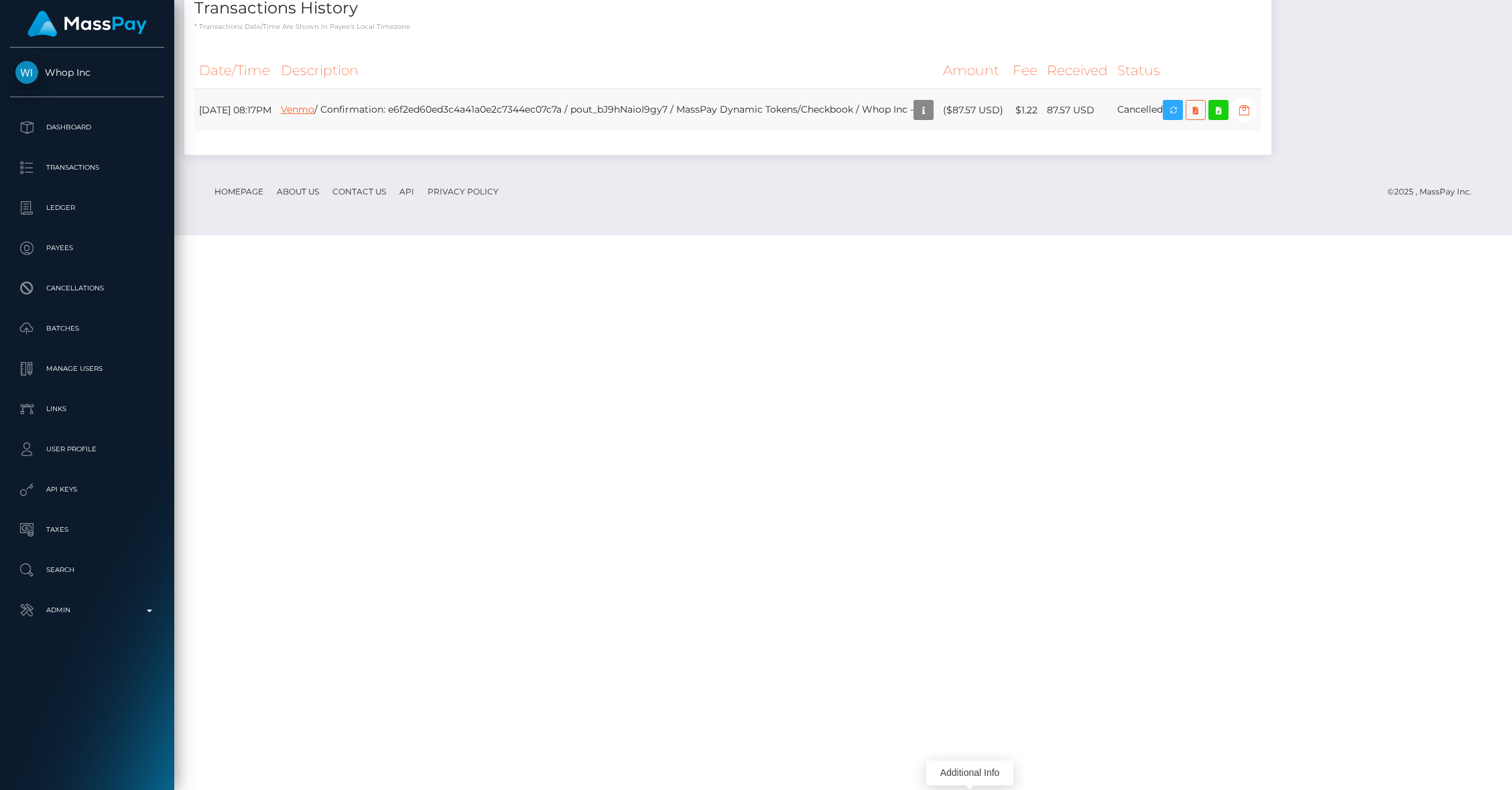
click at [314, 116] on link "Venmo" at bounding box center [297, 109] width 34 height 12
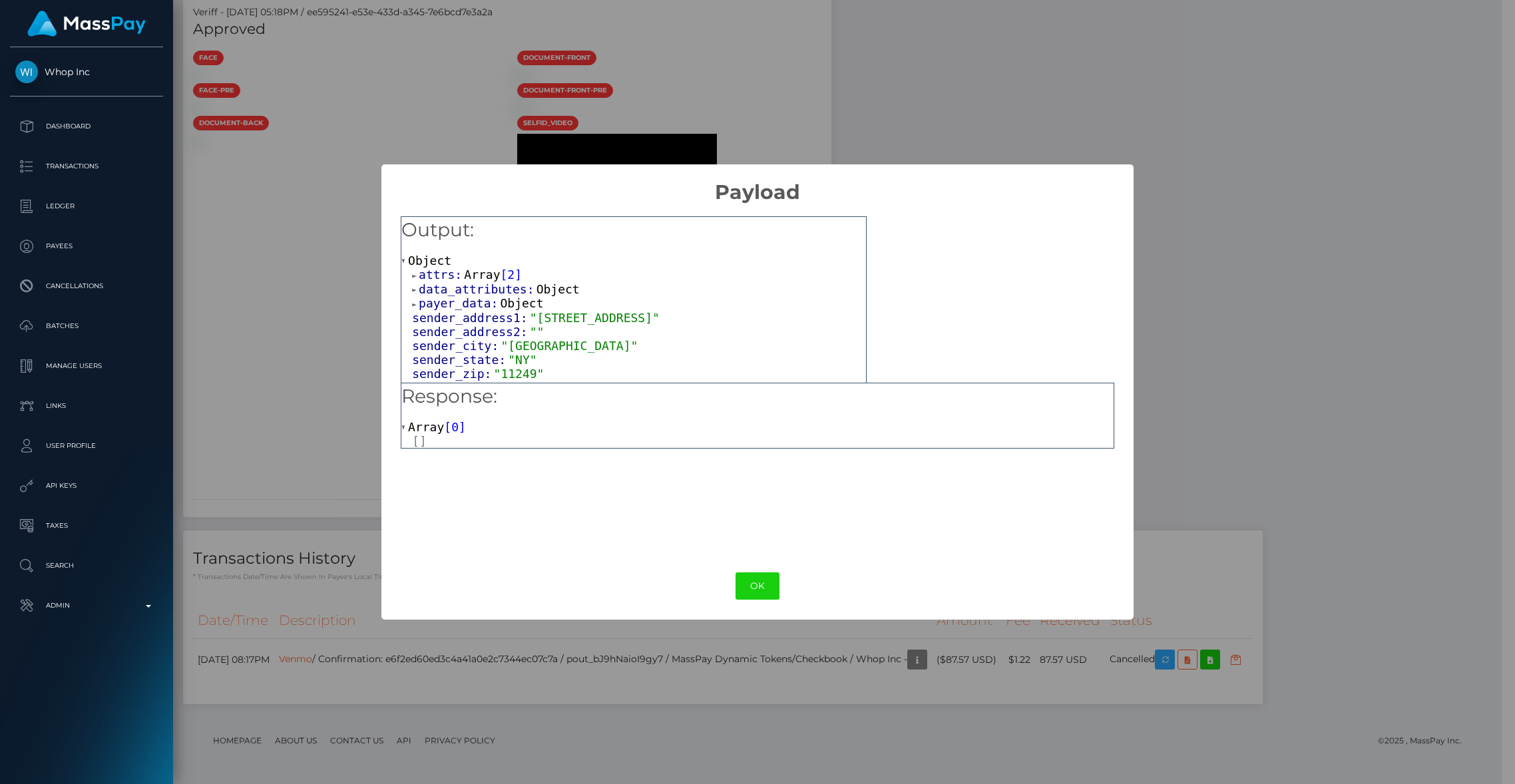
click at [448, 291] on span "data_attributes:" at bounding box center [478, 289] width 118 height 14
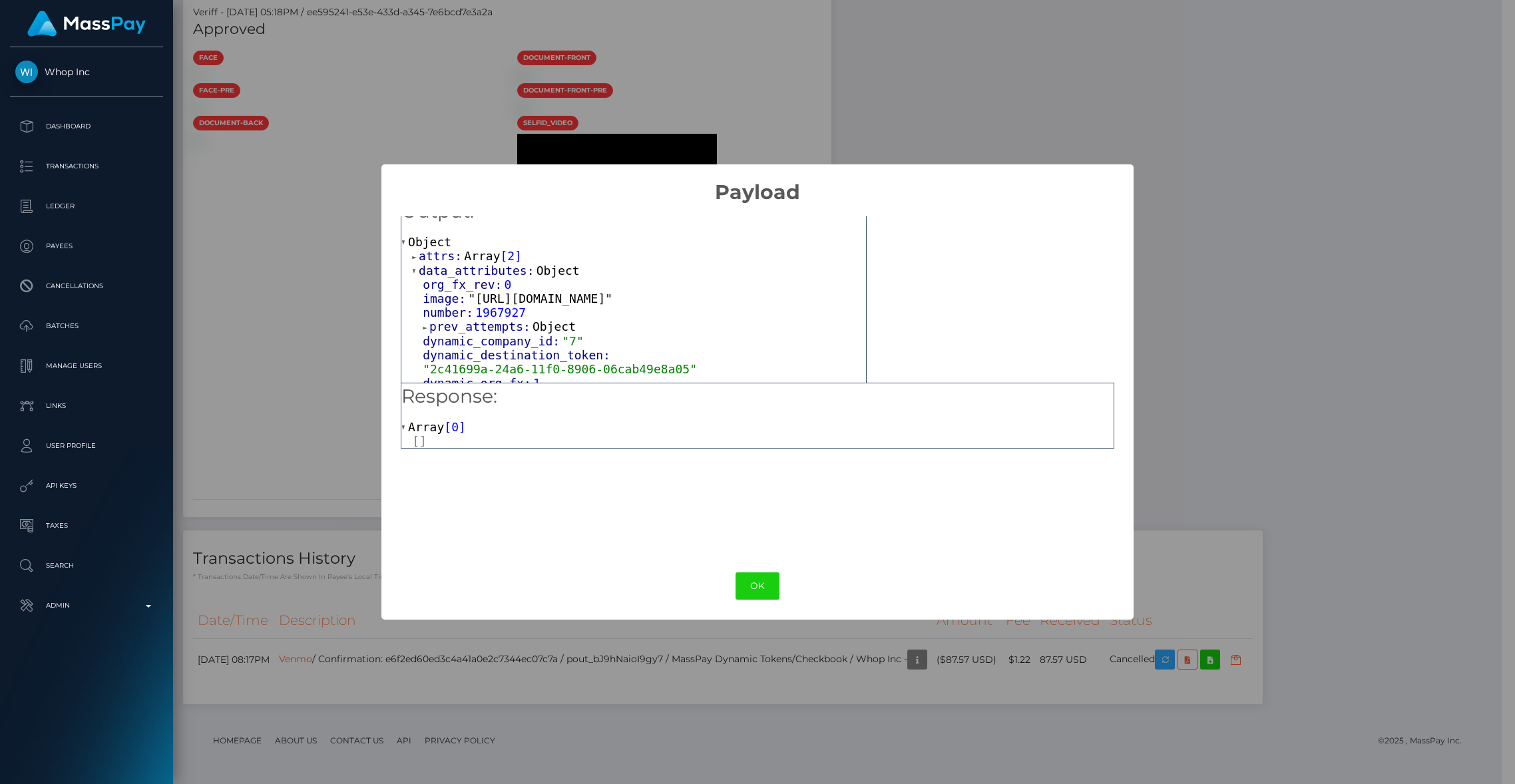
scroll to position [42, 0]
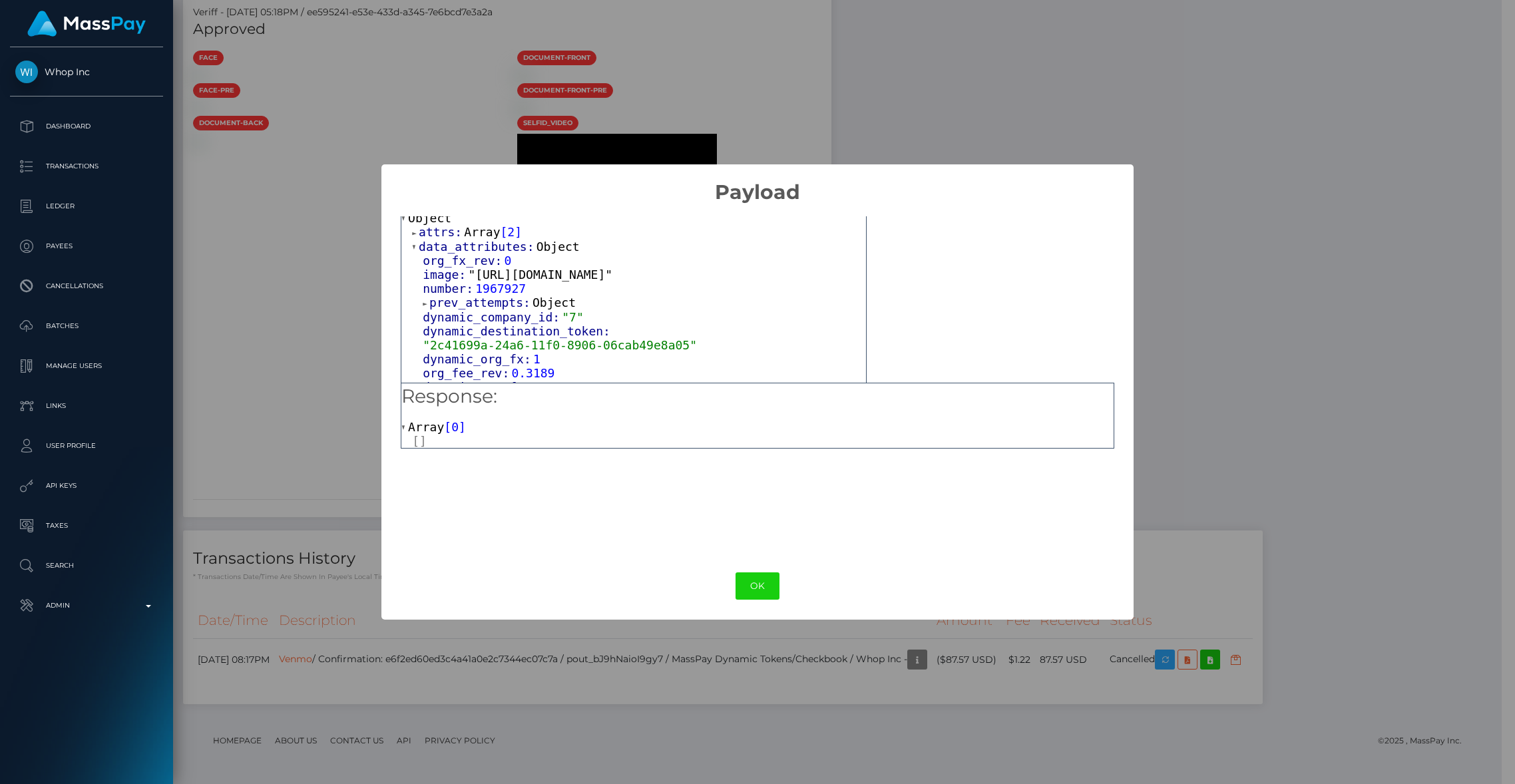
click at [579, 281] on link ""https://checkbook-checks.s3.amazonaws.com/659d3166-ce8f-4577-a27d-a6edf8ff2360…" at bounding box center [540, 275] width 144 height 14
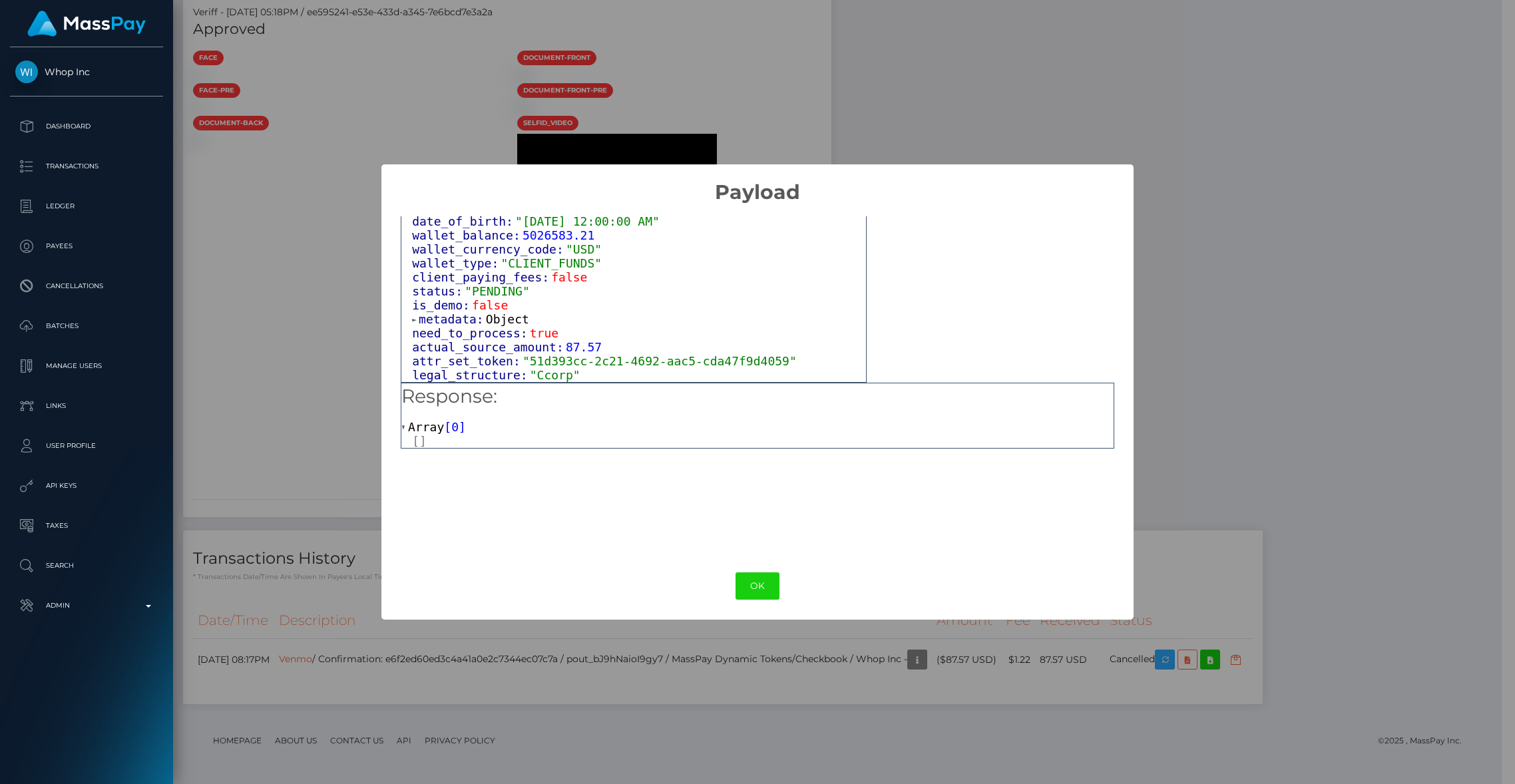
scroll to position [998, 0]
click at [441, 320] on span "metadata:" at bounding box center [452, 319] width 67 height 14
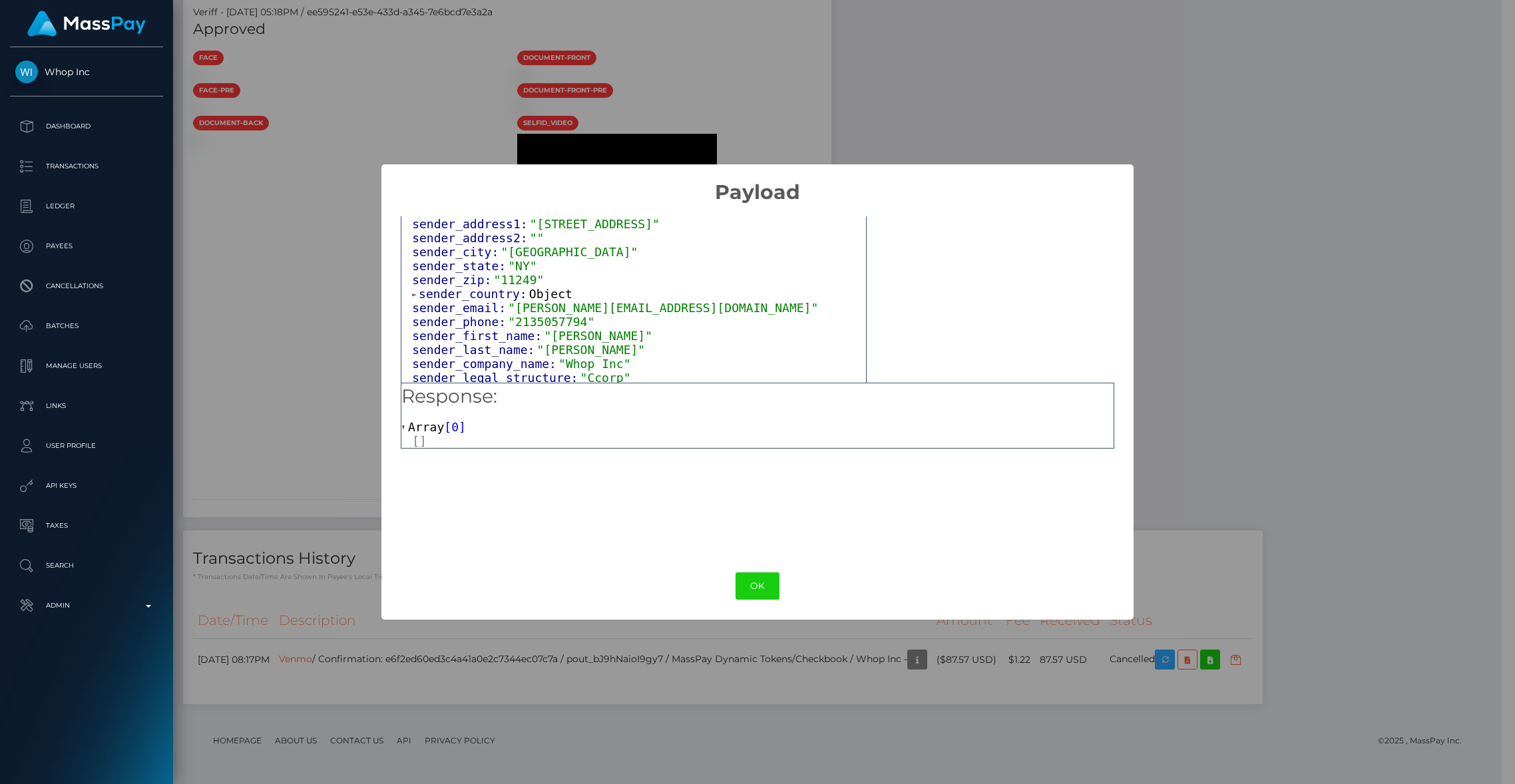
scroll to position [238, 0]
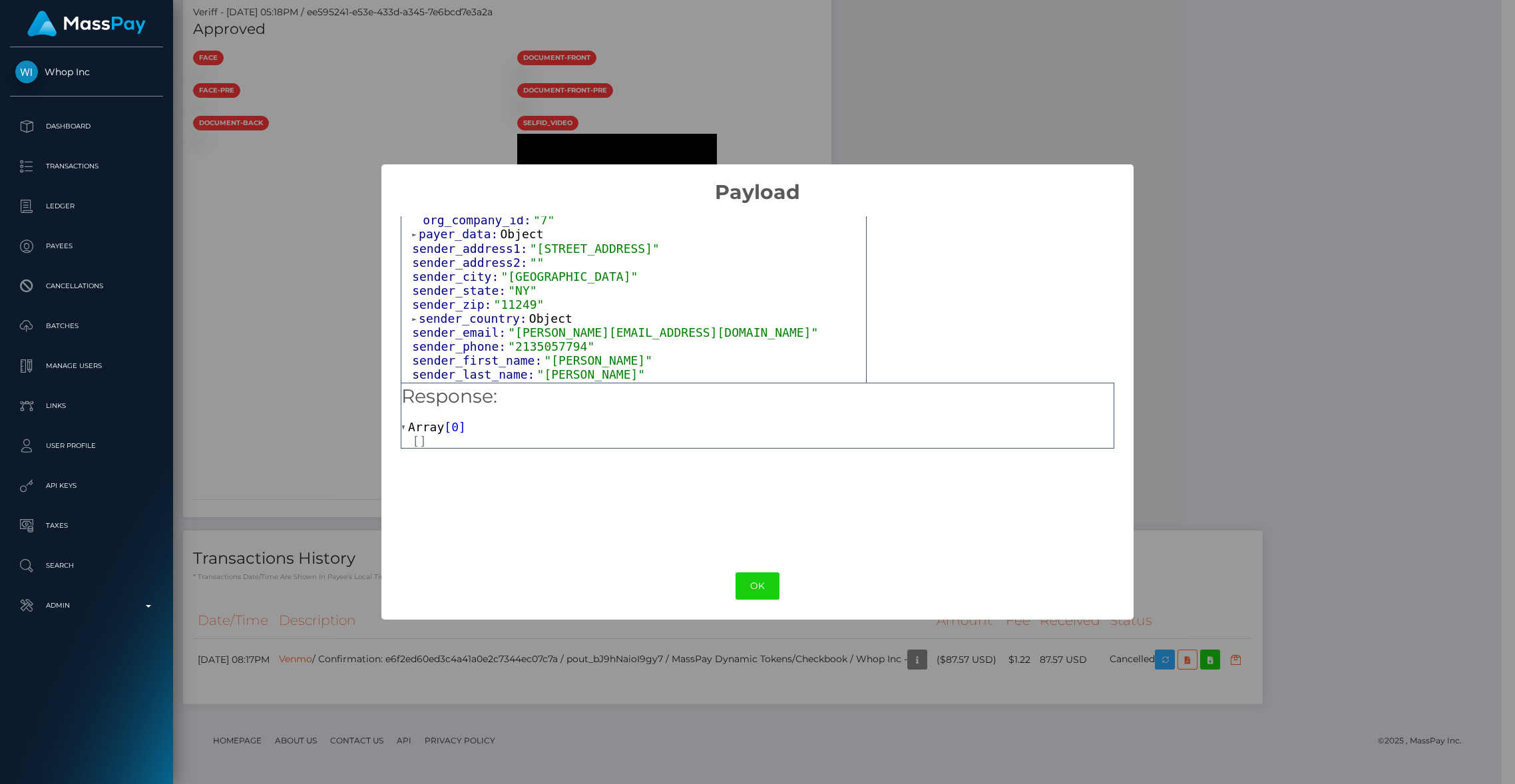
click at [422, 241] on span "payer_data:" at bounding box center [459, 234] width 81 height 14
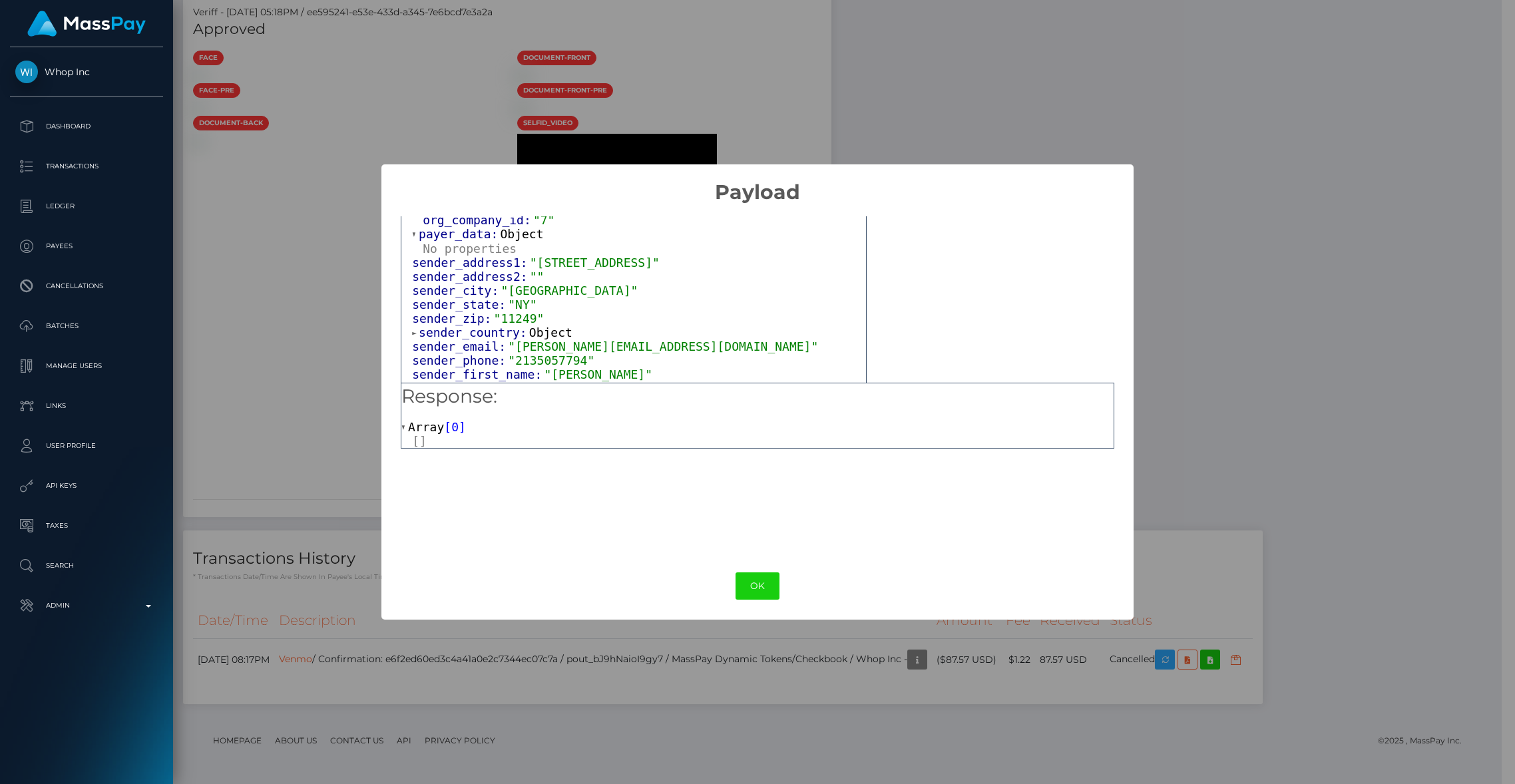
click at [452, 241] on span "payer_data:" at bounding box center [459, 234] width 81 height 14
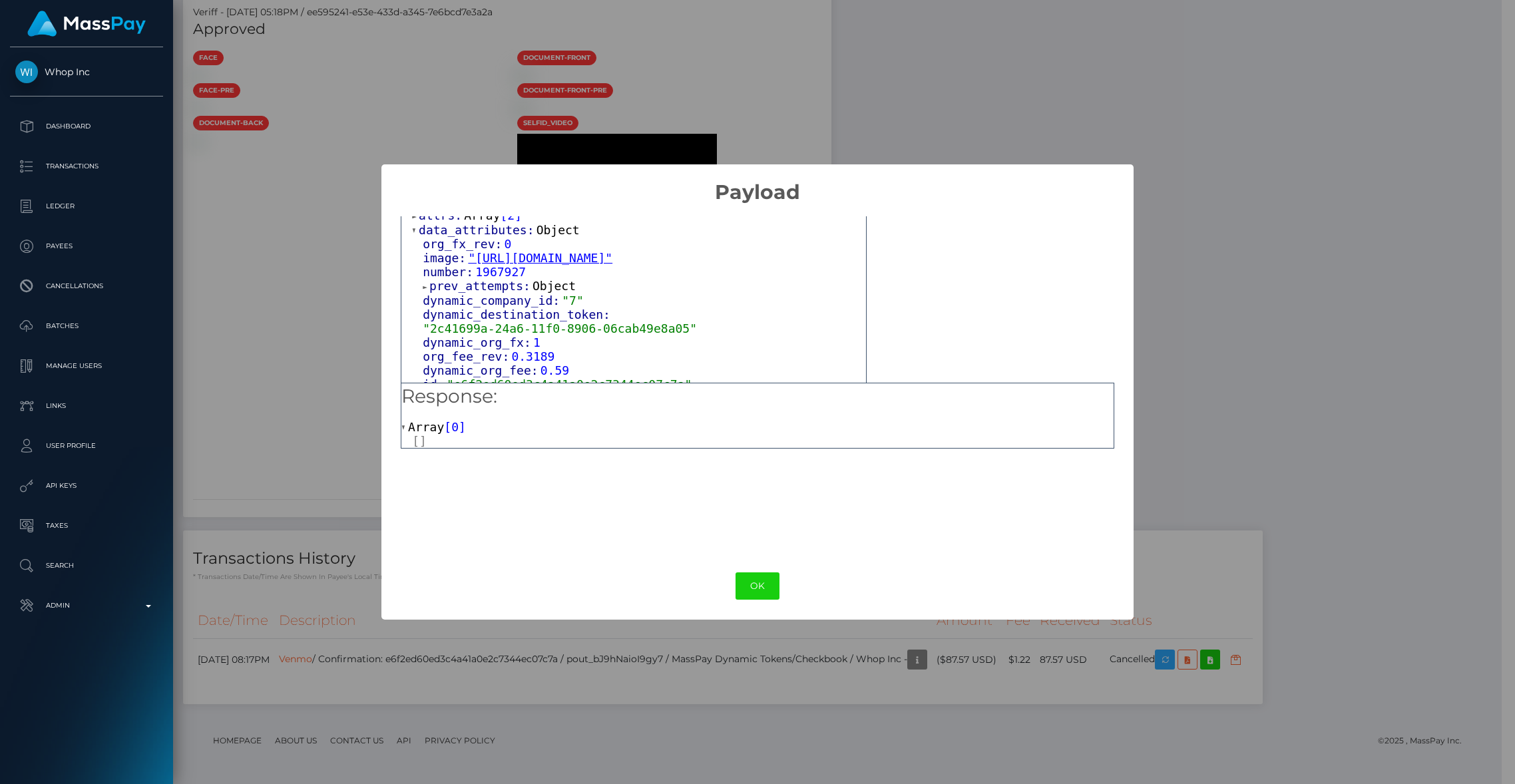
scroll to position [40, 0]
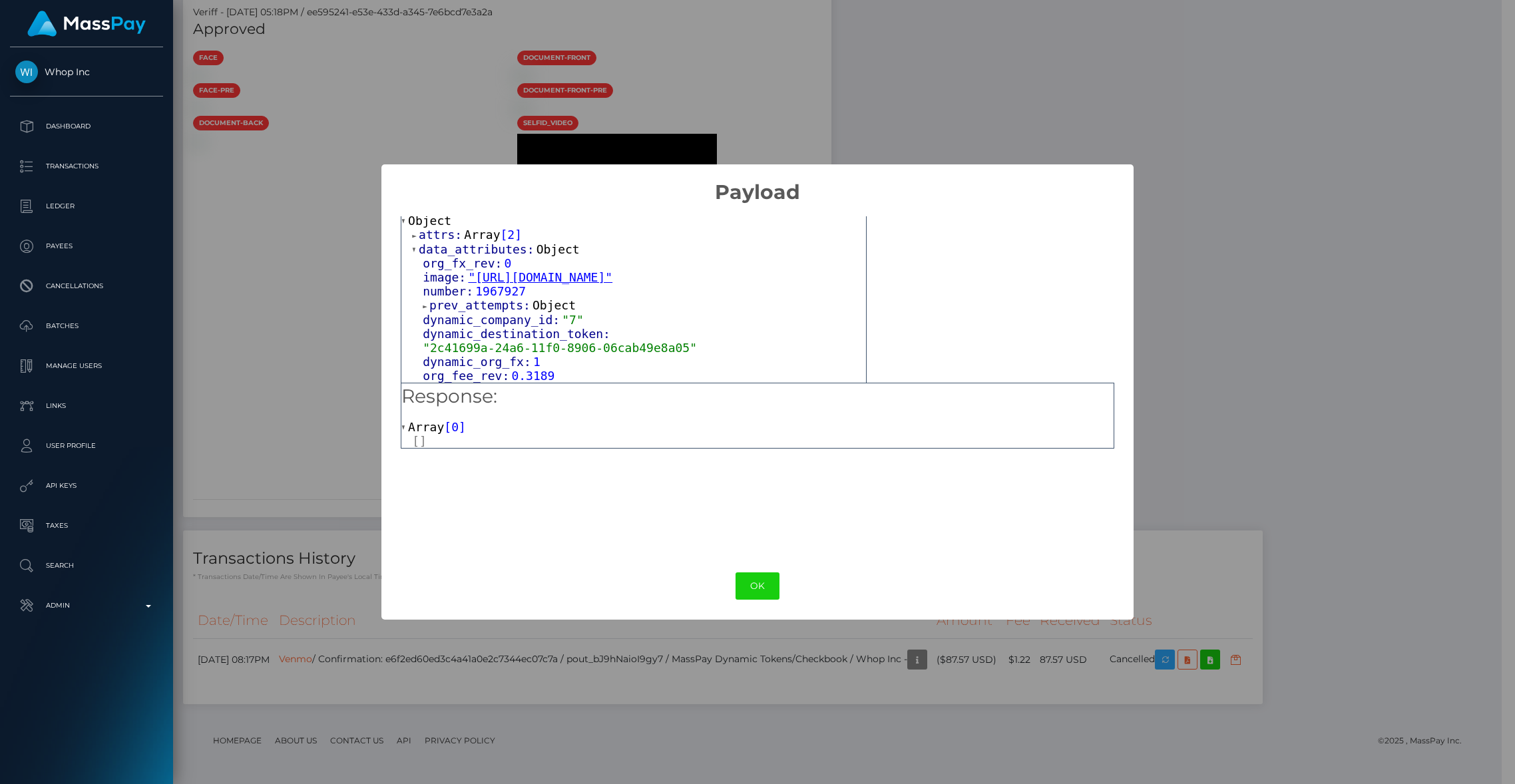
click at [435, 236] on span "attrs:" at bounding box center [441, 234] width 45 height 14
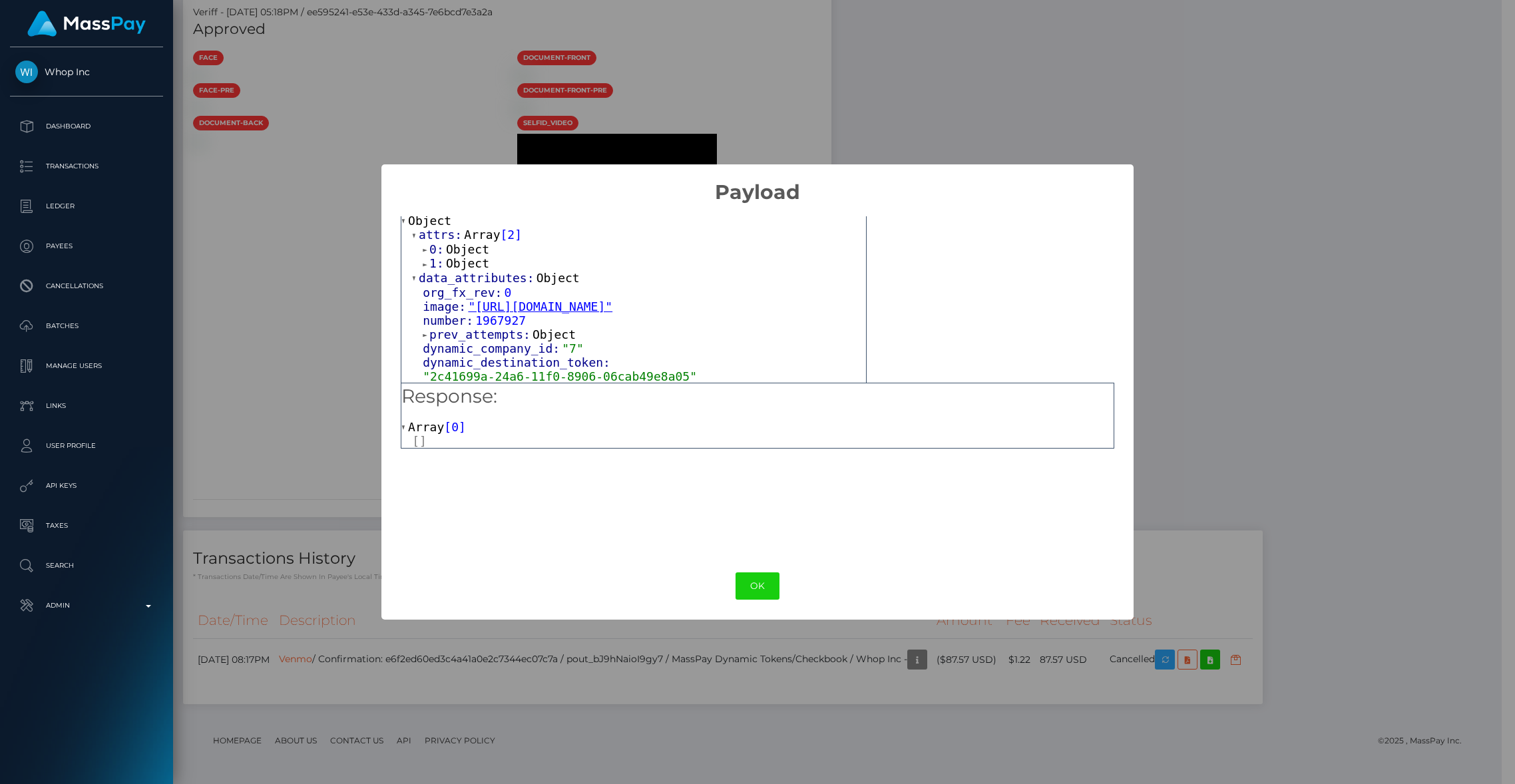
click at [457, 251] on span "Object" at bounding box center [467, 249] width 43 height 14
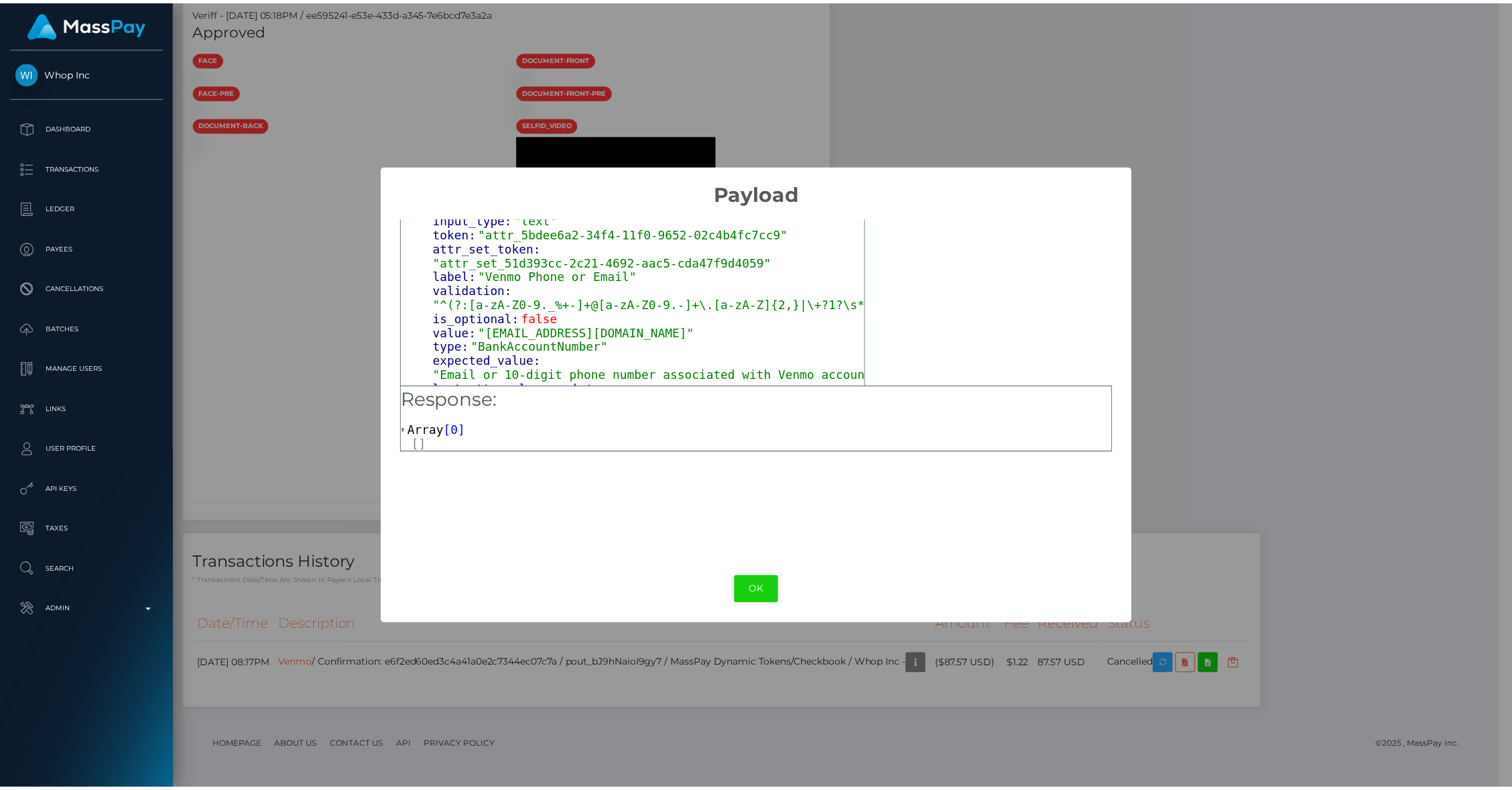
scroll to position [113, 0]
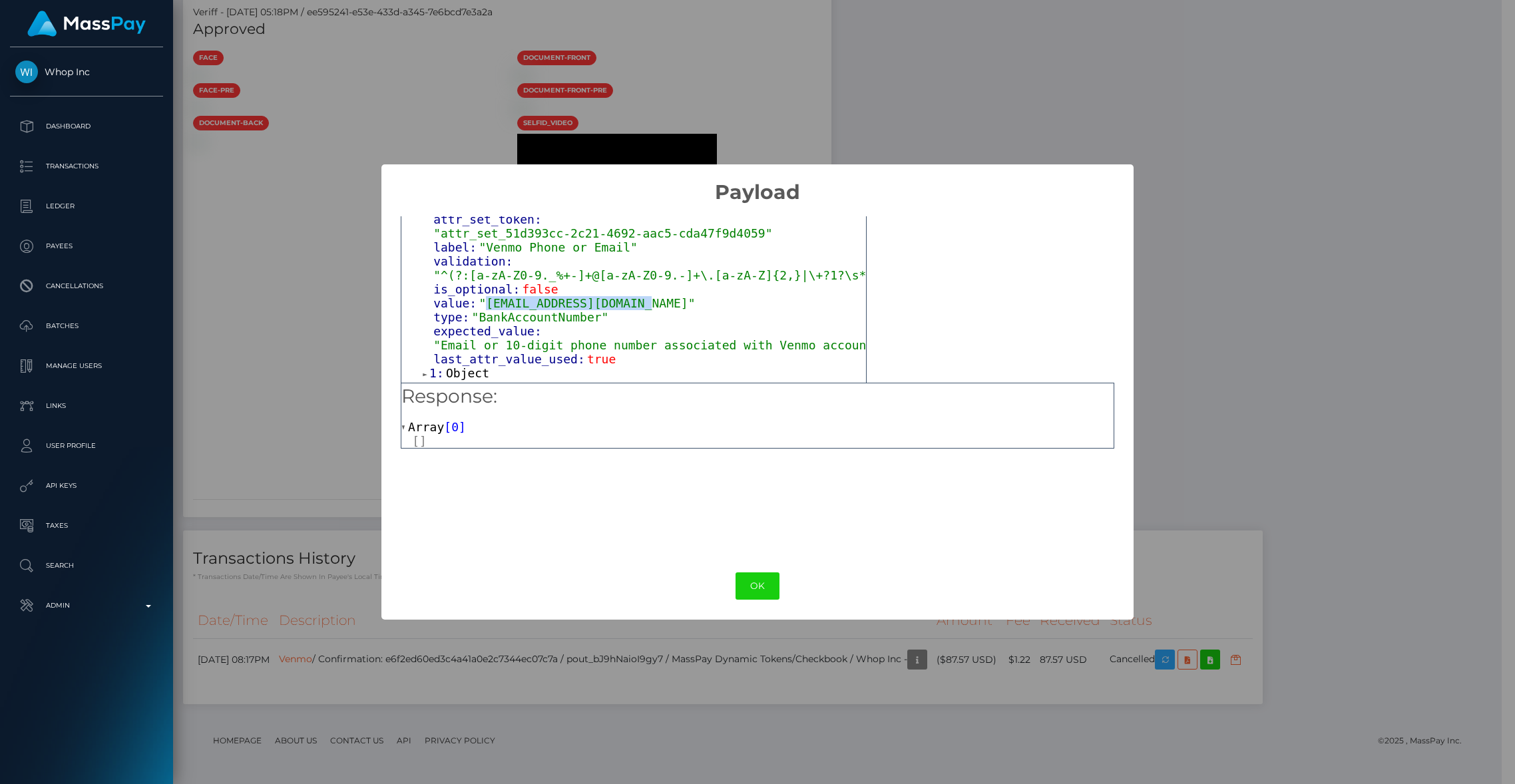
drag, startPoint x: 653, startPoint y: 306, endPoint x: 487, endPoint y: 310, distance: 166.0
click at [487, 310] on span ""pelaez33marco@yahoo.com"" at bounding box center [586, 303] width 217 height 14
copy span "pelaez33marco@yahoo.com"
click at [752, 580] on button "OK" at bounding box center [758, 586] width 44 height 27
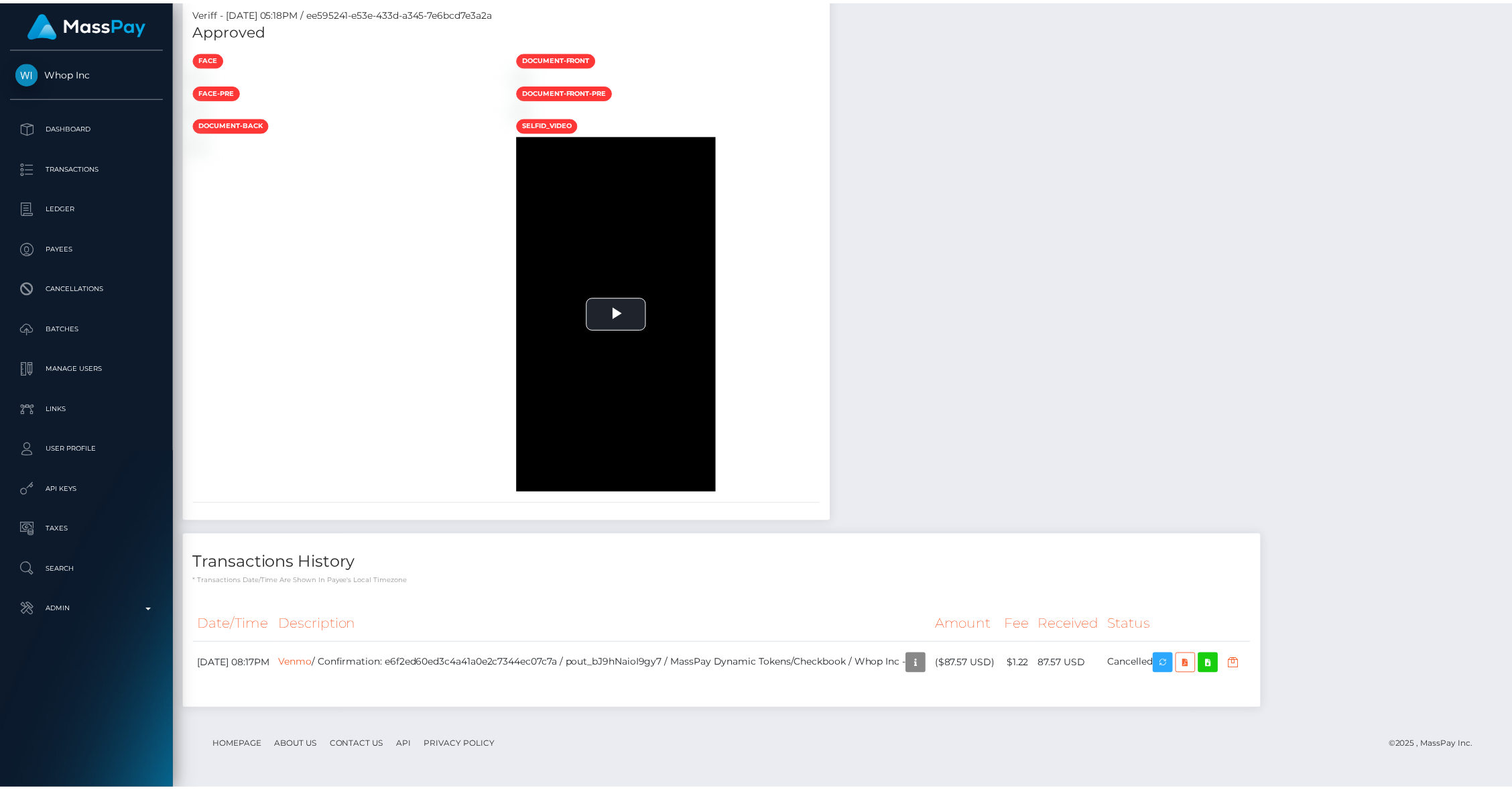
scroll to position [670248, 669741]
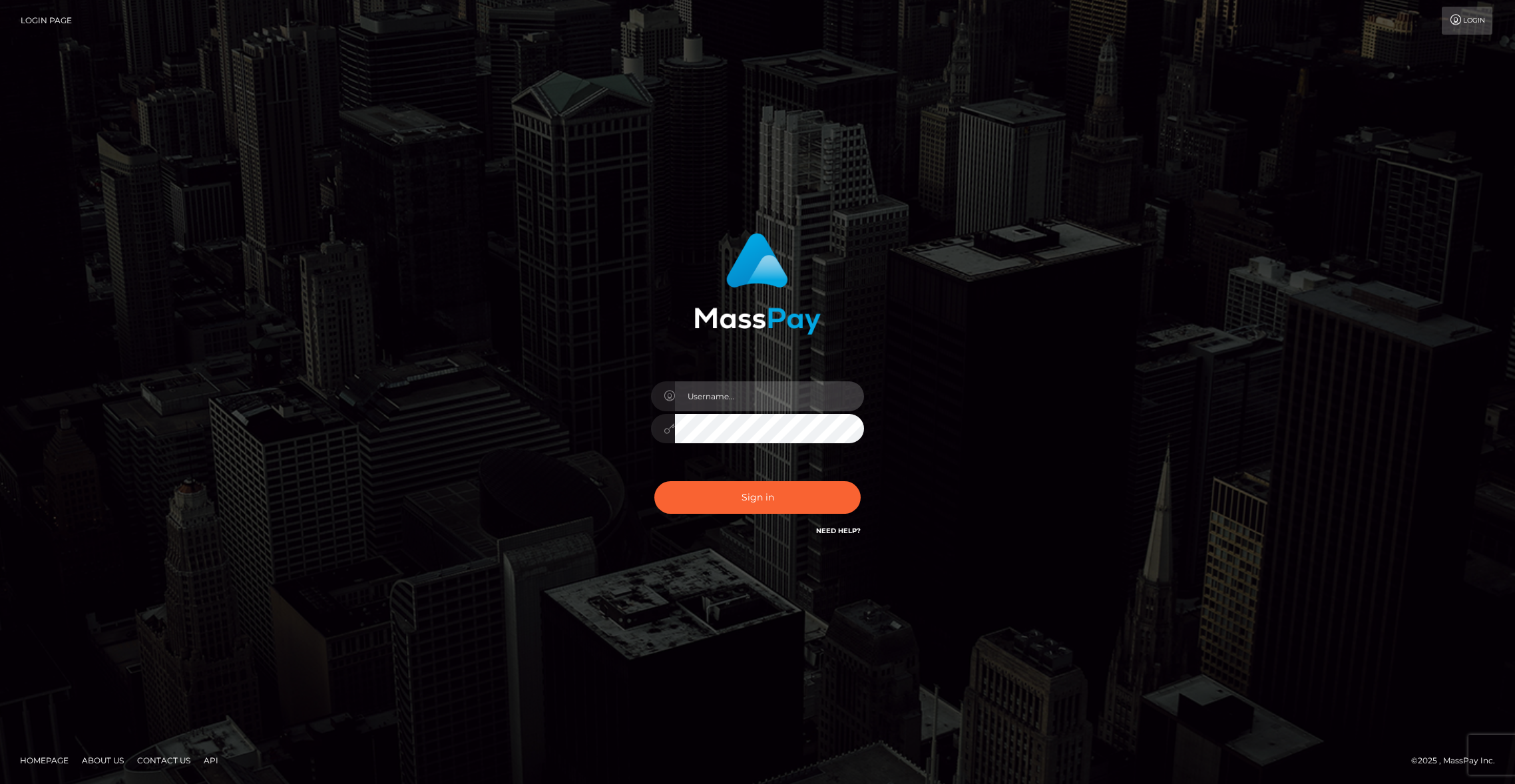
type input "brentg"
click at [739, 475] on div "Sign in Need Help?" at bounding box center [757, 503] width 233 height 59
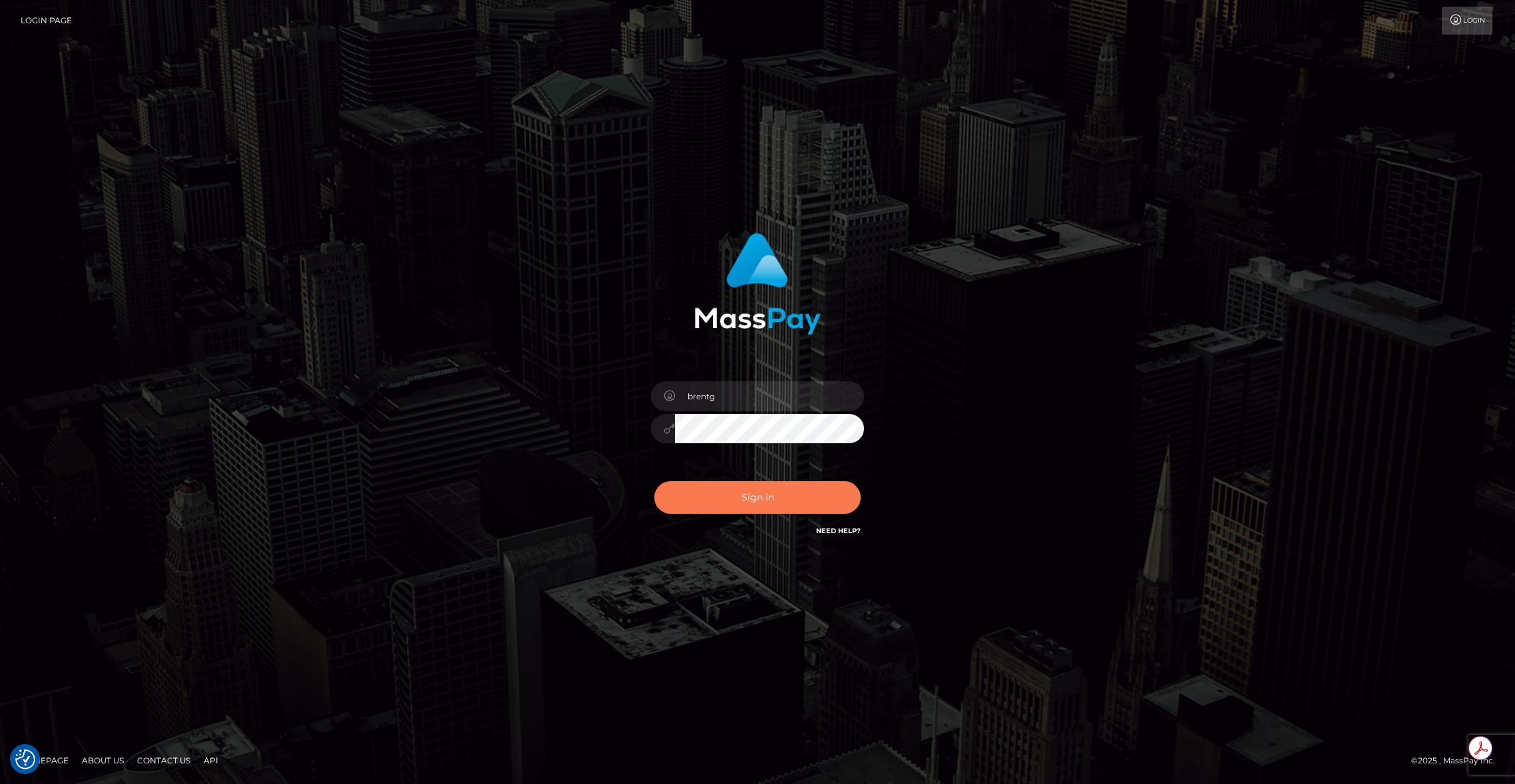
click at [737, 487] on button "Sign in" at bounding box center [758, 497] width 206 height 33
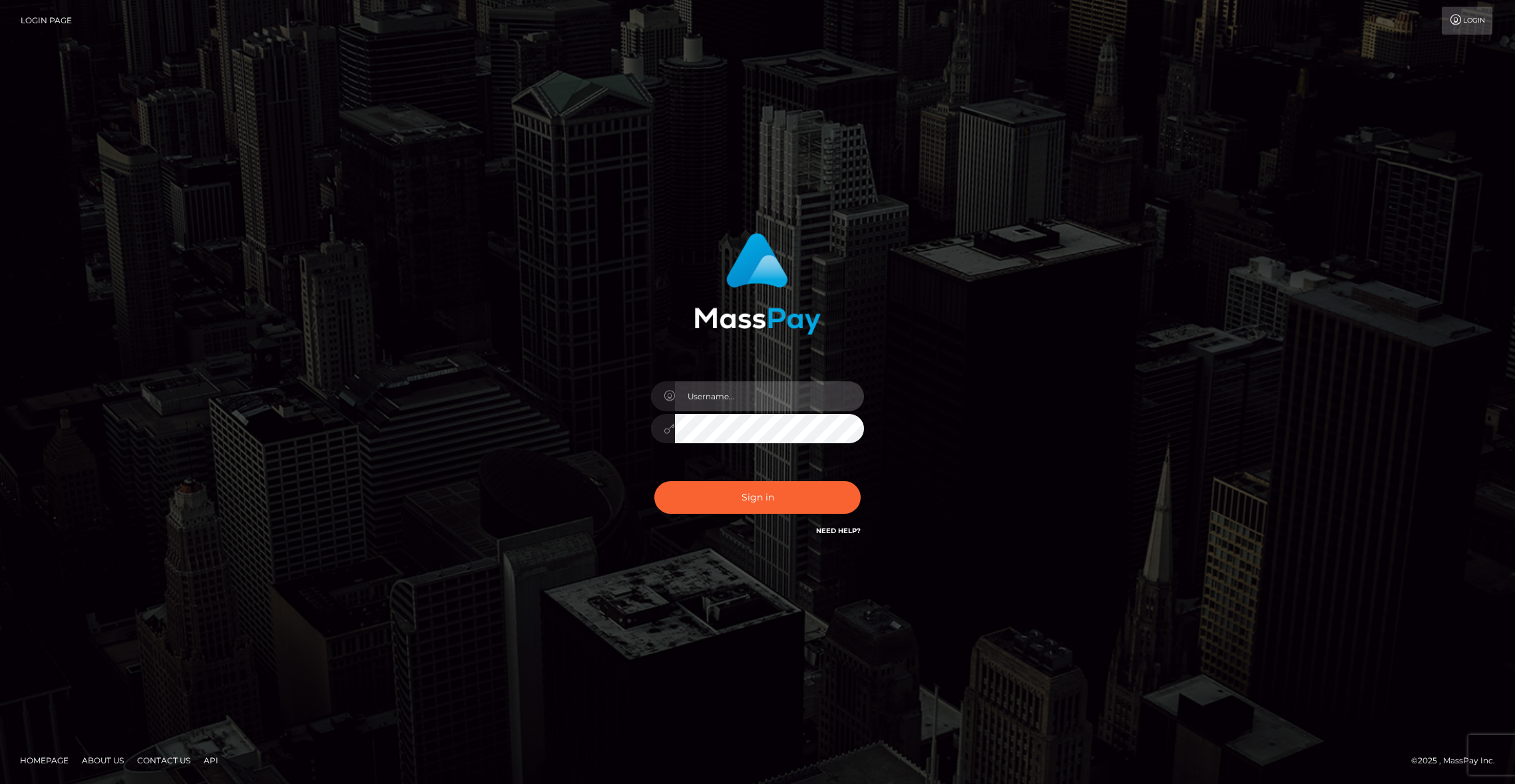
type input "brentg"
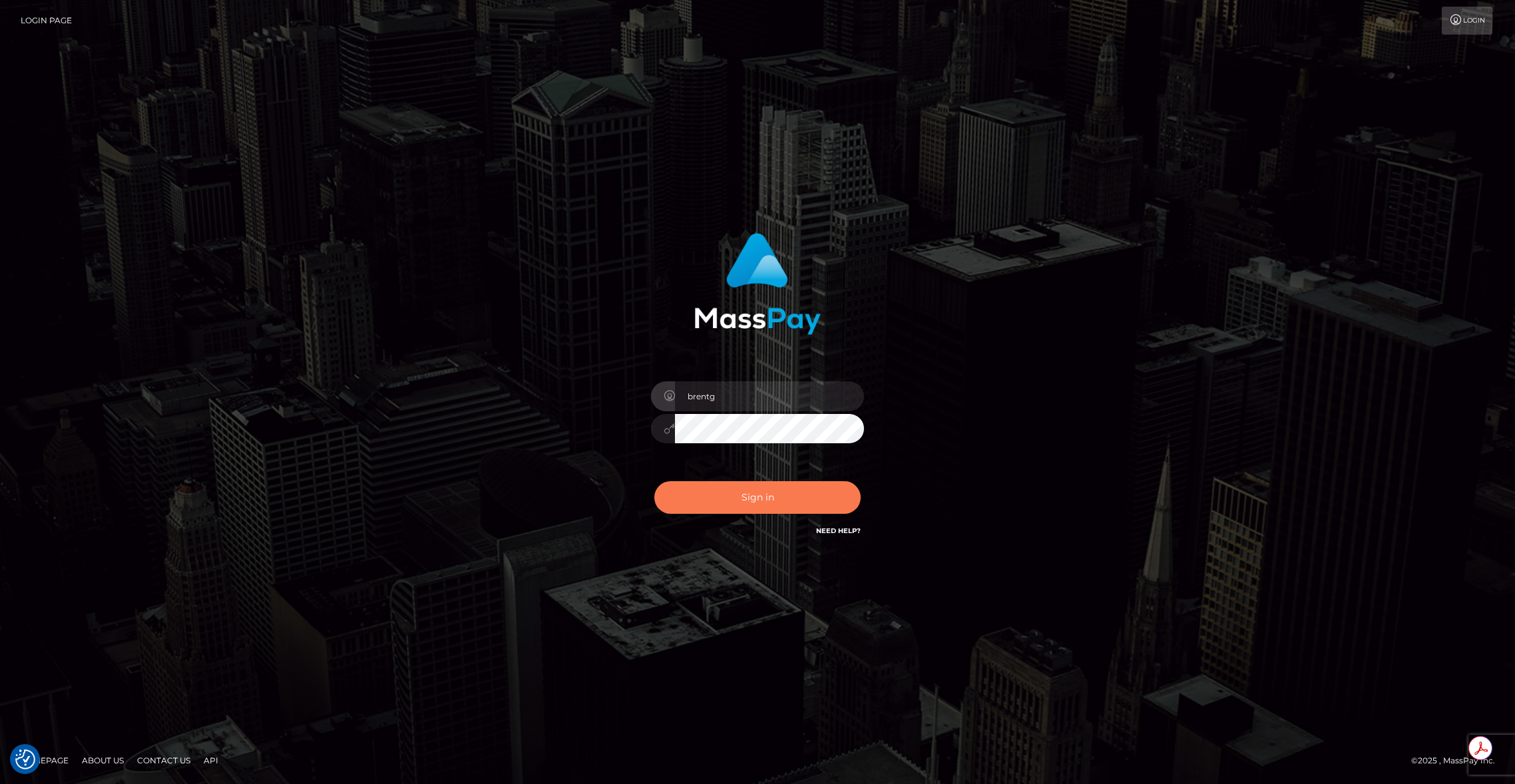
click at [754, 507] on button "Sign in" at bounding box center [758, 497] width 206 height 33
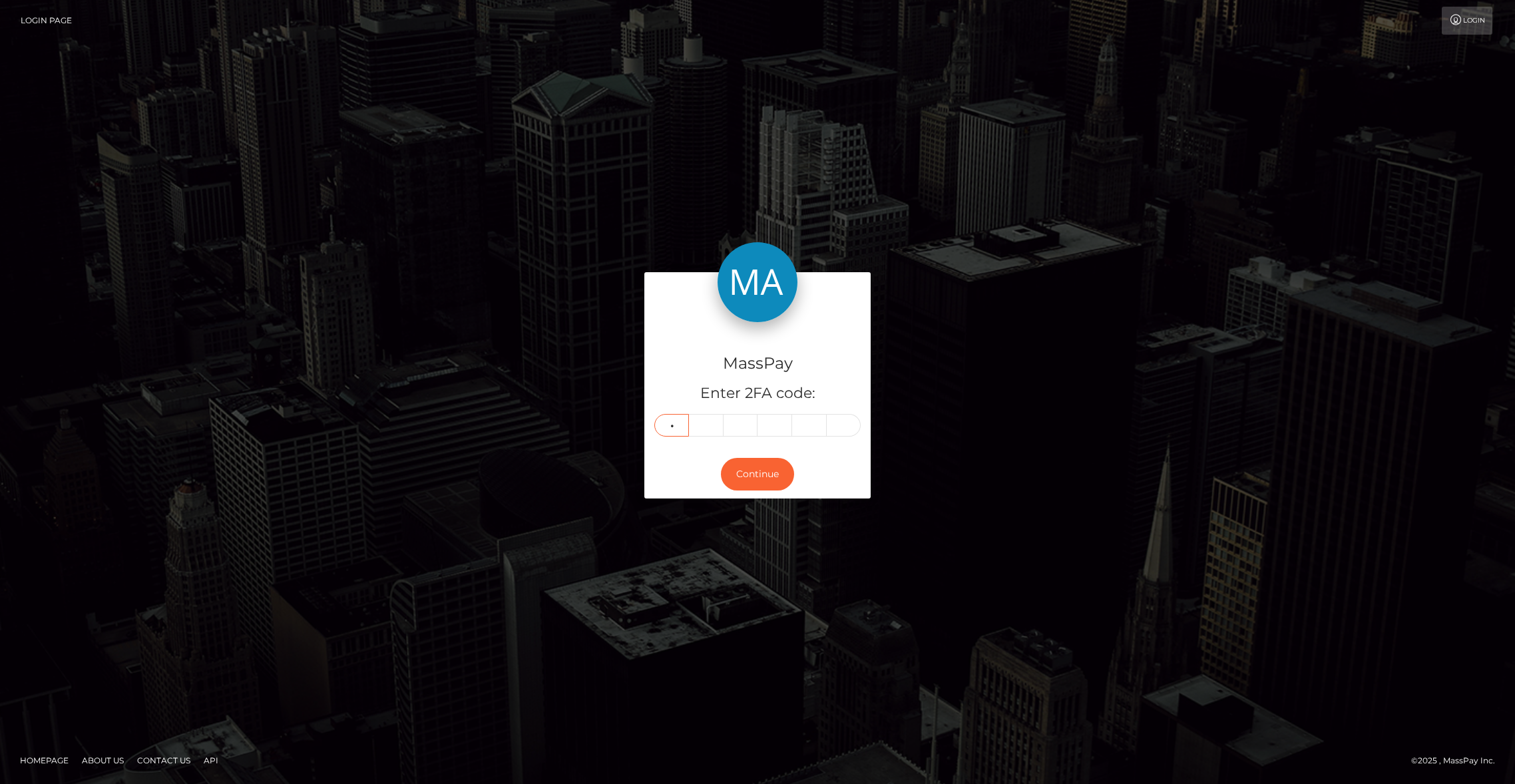
type input "4"
type input "7"
type input "4"
type input "0"
type input "6"
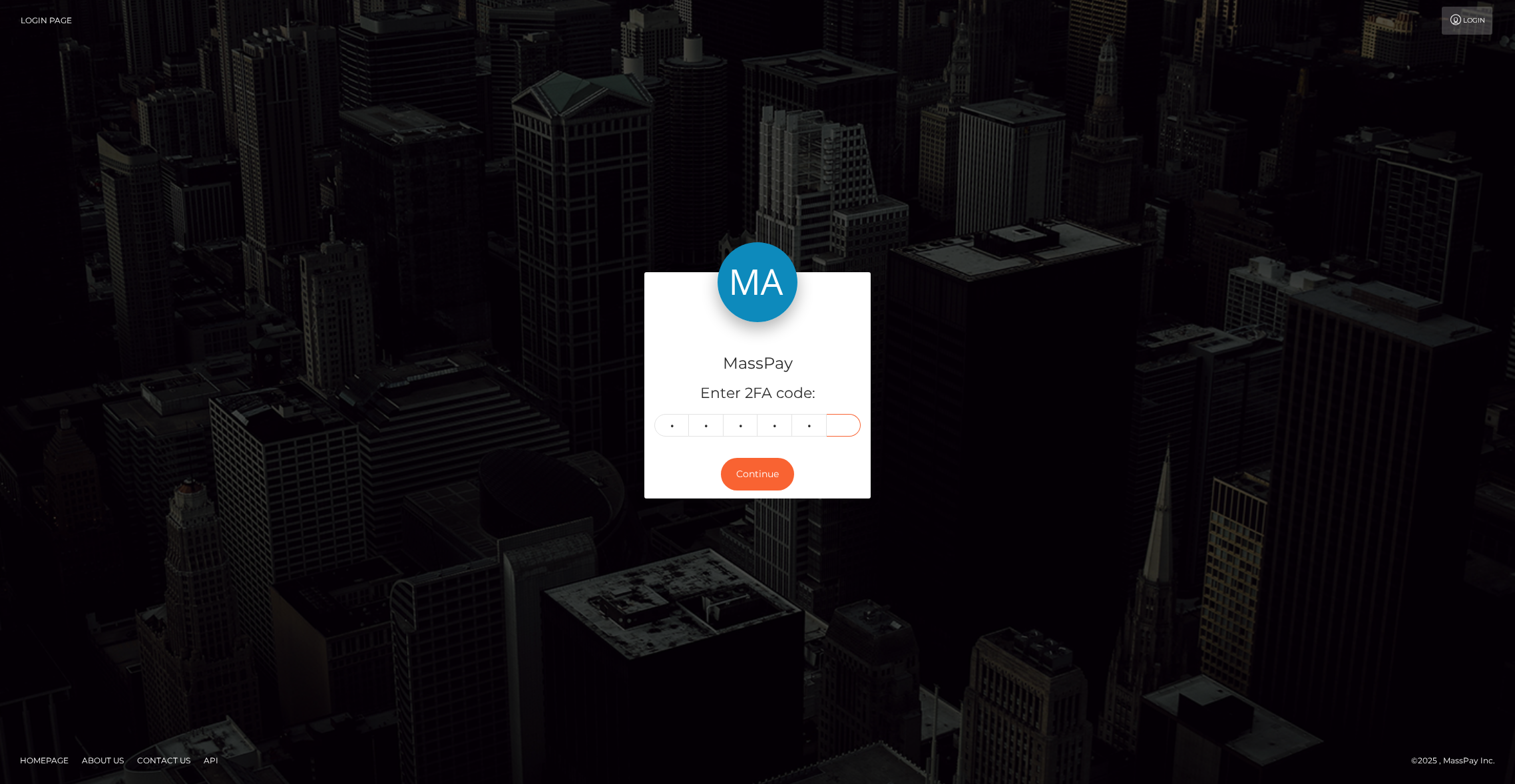
type input "1"
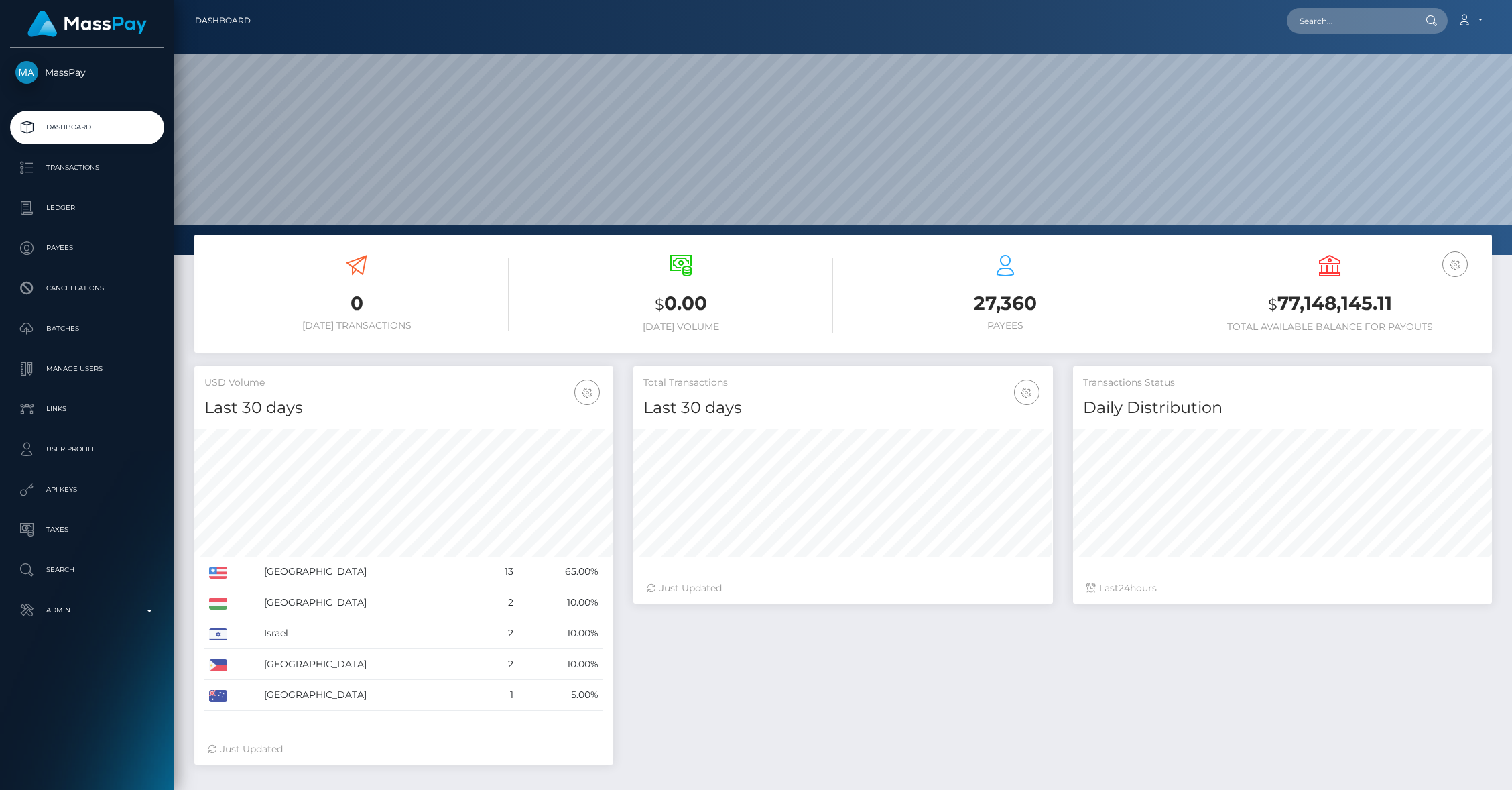
scroll to position [237, 419]
click at [1334, 28] on input "text" at bounding box center [1349, 21] width 126 height 25
paste input "pout_6eyZ8ZtyO6HBF"
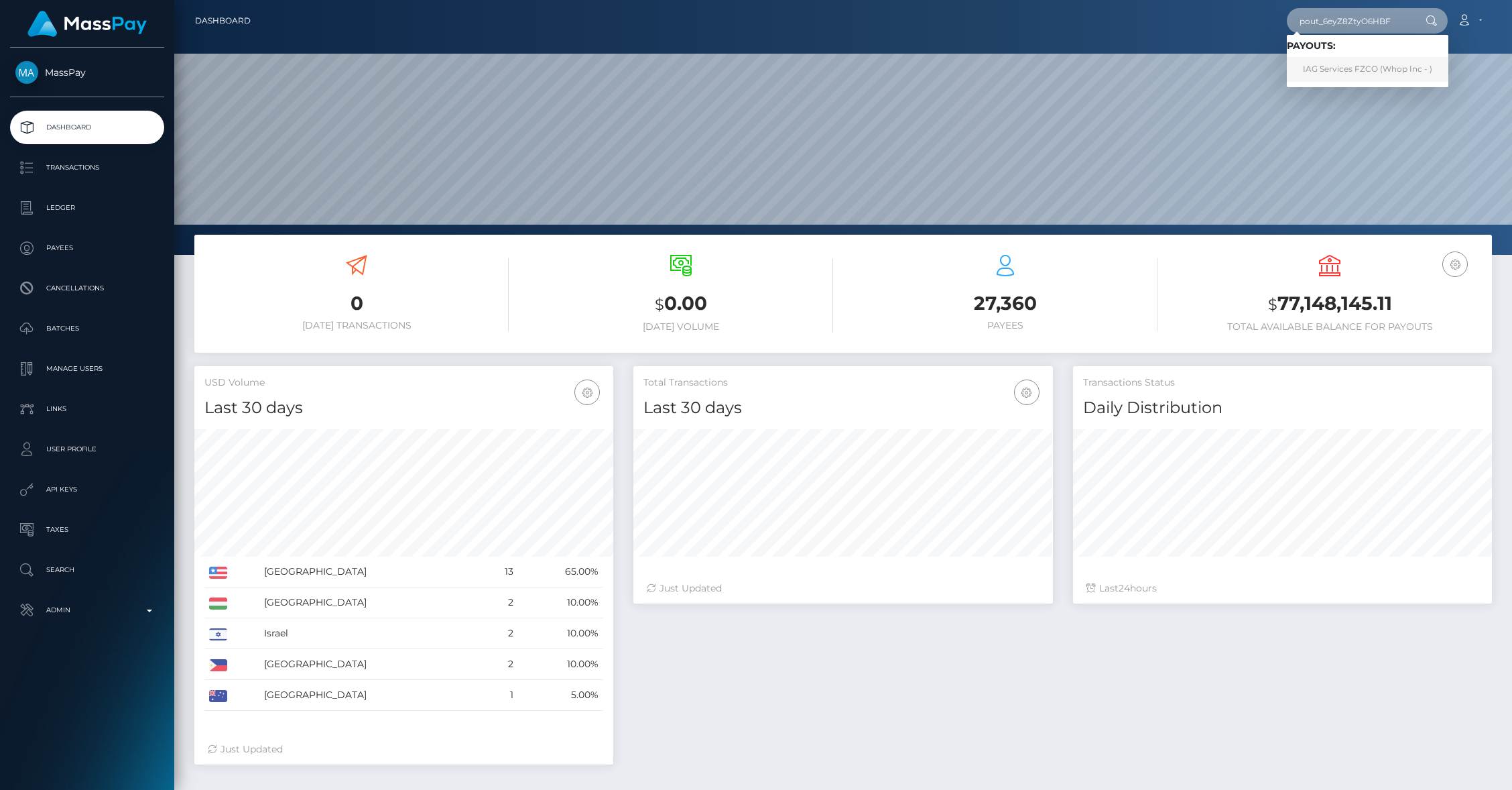
type input "pout_6eyZ8ZtyO6HBF"
click at [1347, 65] on link "IAG Services FZCO (Whop Inc - )" at bounding box center [1367, 70] width 162 height 25
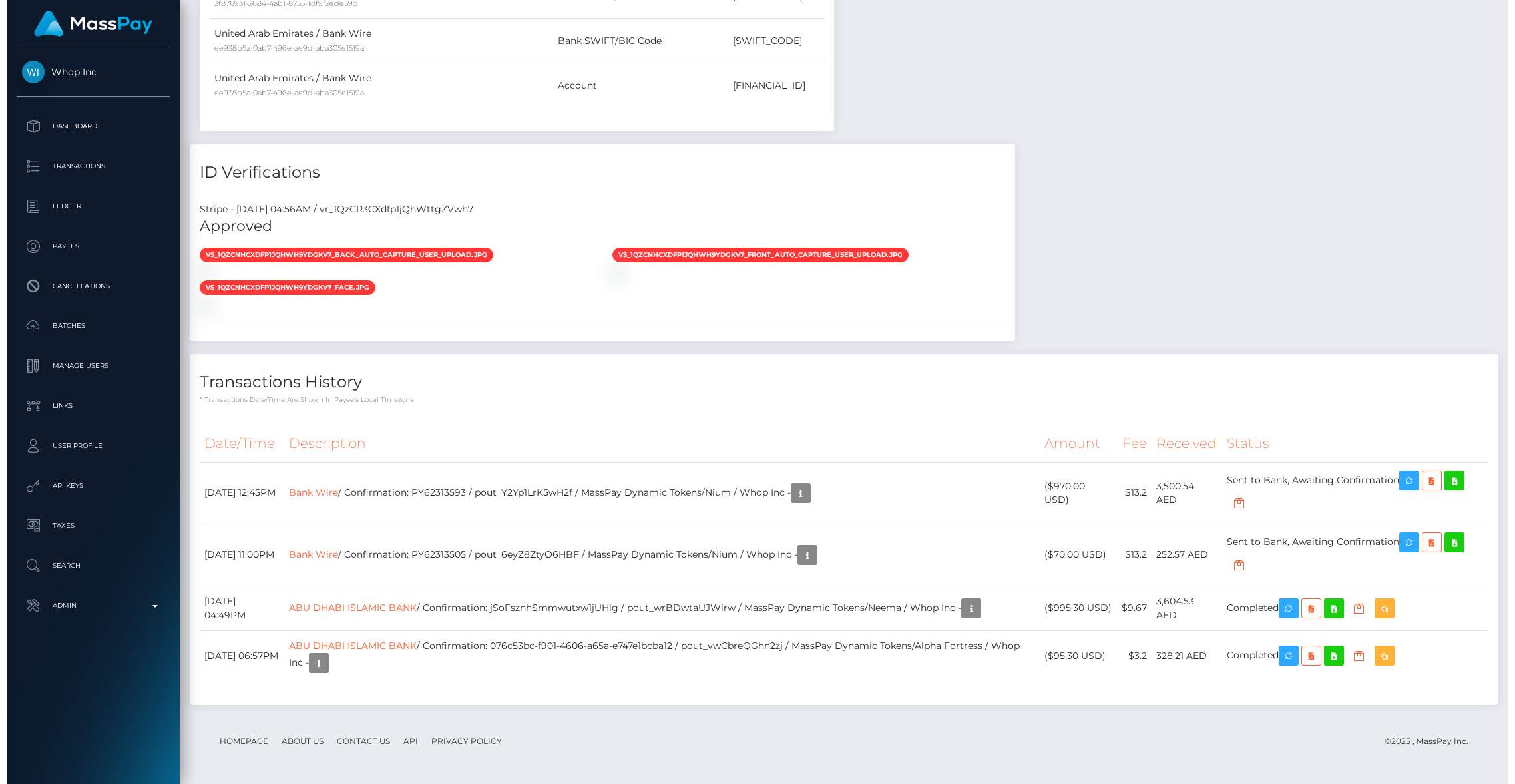
scroll to position [617, 0]
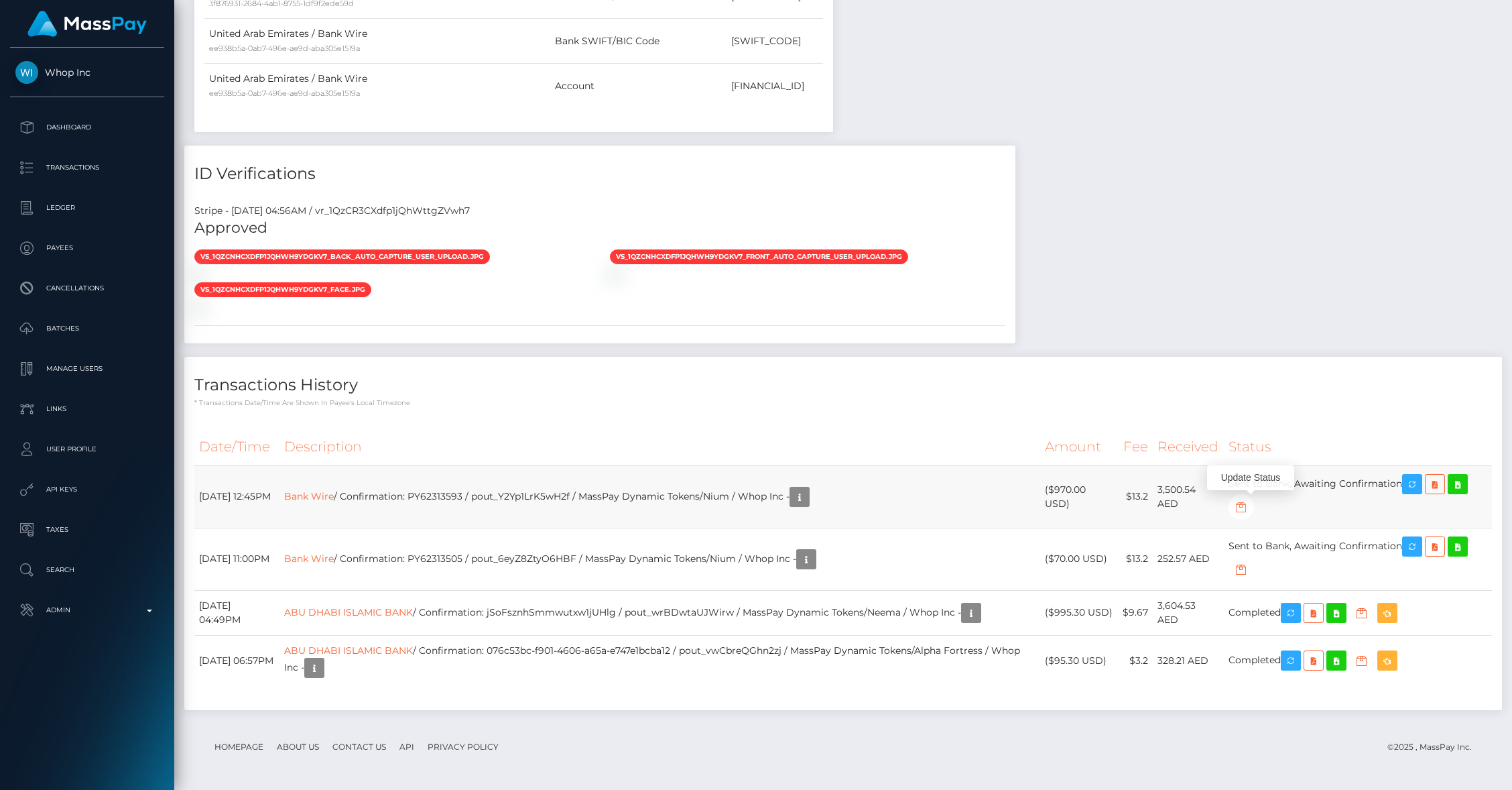
click at [1249, 508] on icon "button" at bounding box center [1241, 507] width 16 height 17
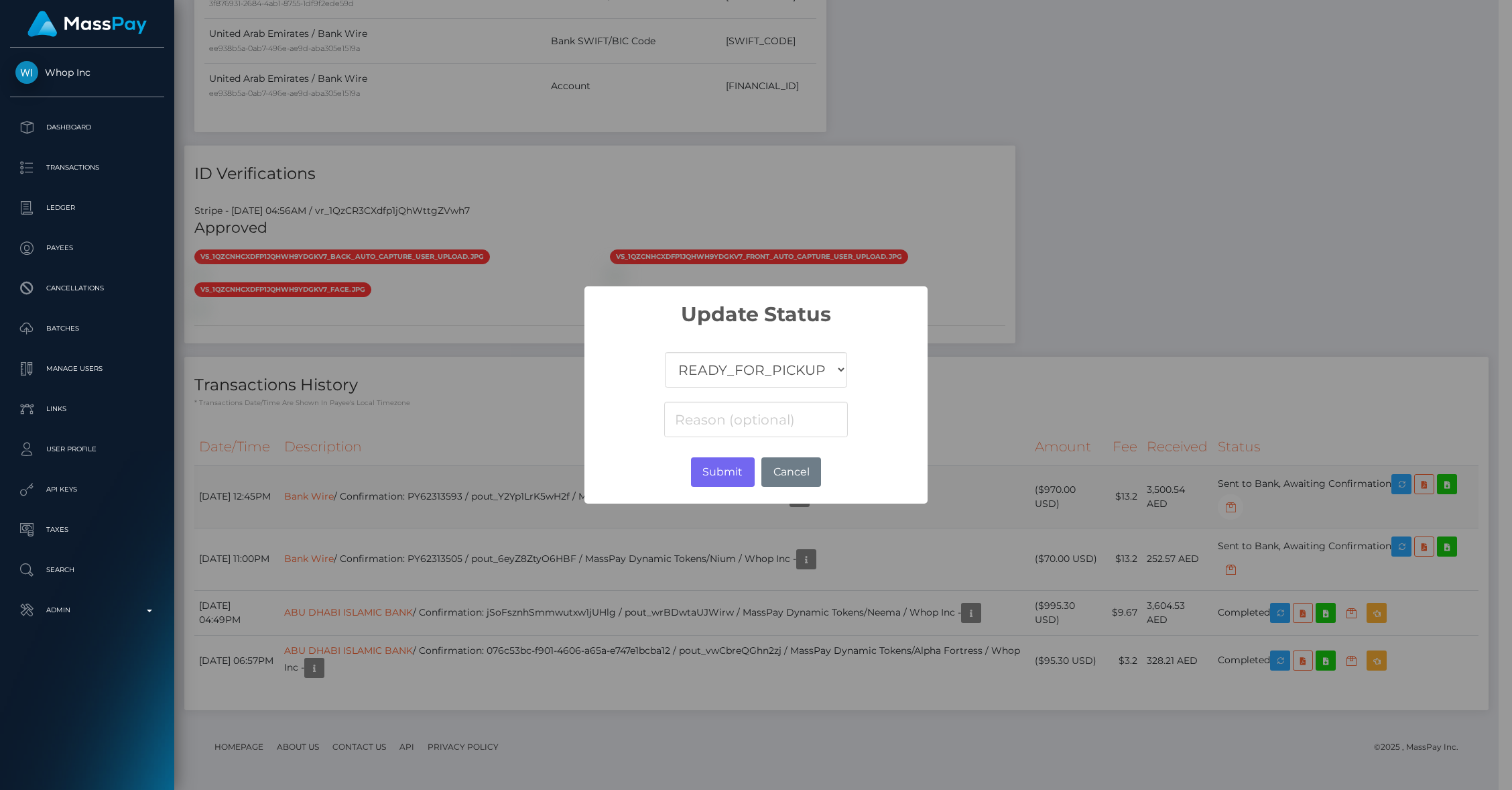
scroll to position [670248, 669741]
click at [775, 377] on select "COMPLETED CANCELLED READY_FOR_PICKUP PROCESSING" at bounding box center [762, 370] width 182 height 36
select select "CANCELLED"
click at [671, 352] on select "COMPLETED CANCELLED READY_FOR_PICKUP PROCESSING" at bounding box center [762, 370] width 182 height 36
click at [729, 472] on button "Submit" at bounding box center [729, 471] width 64 height 30
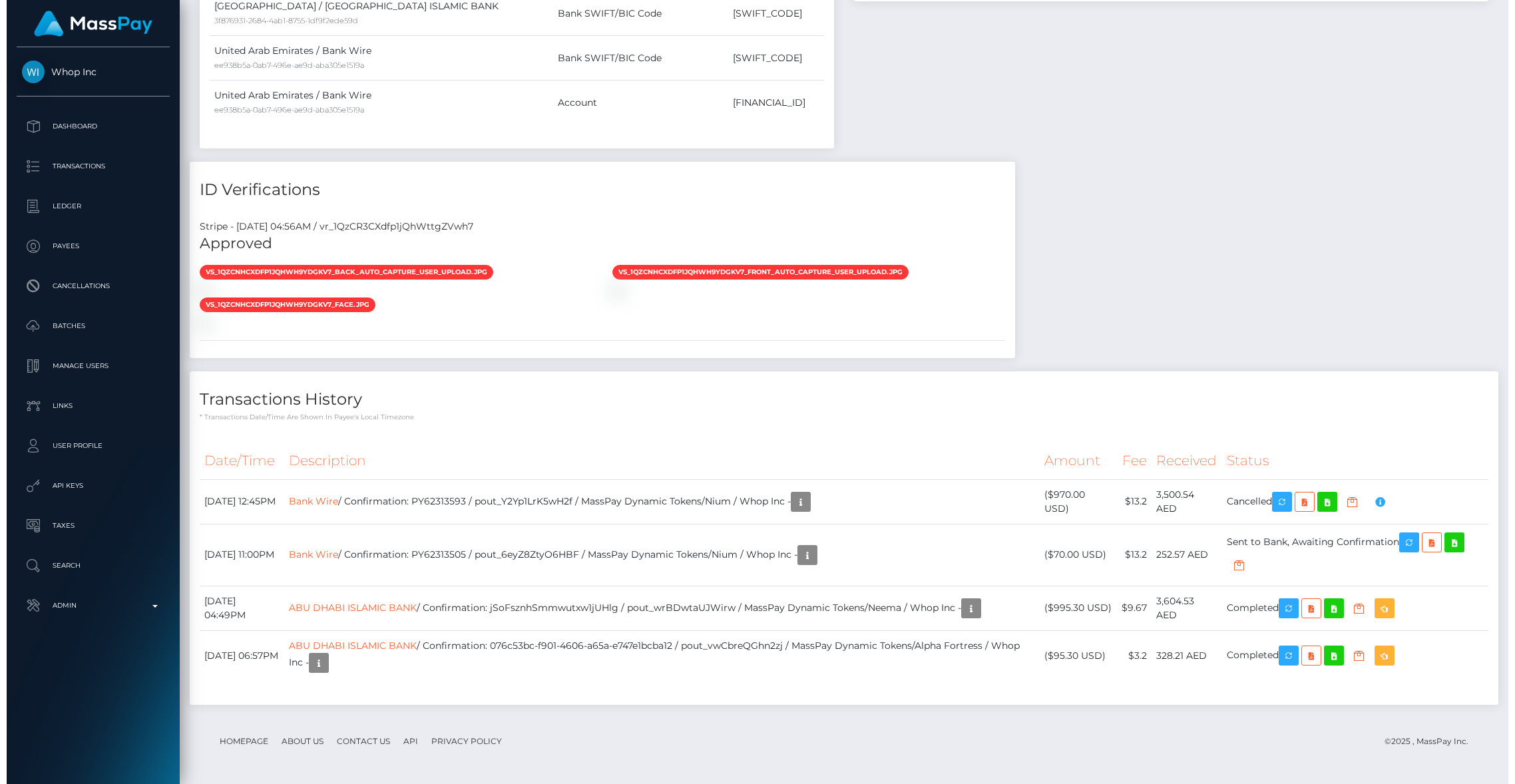
scroll to position [160, 416]
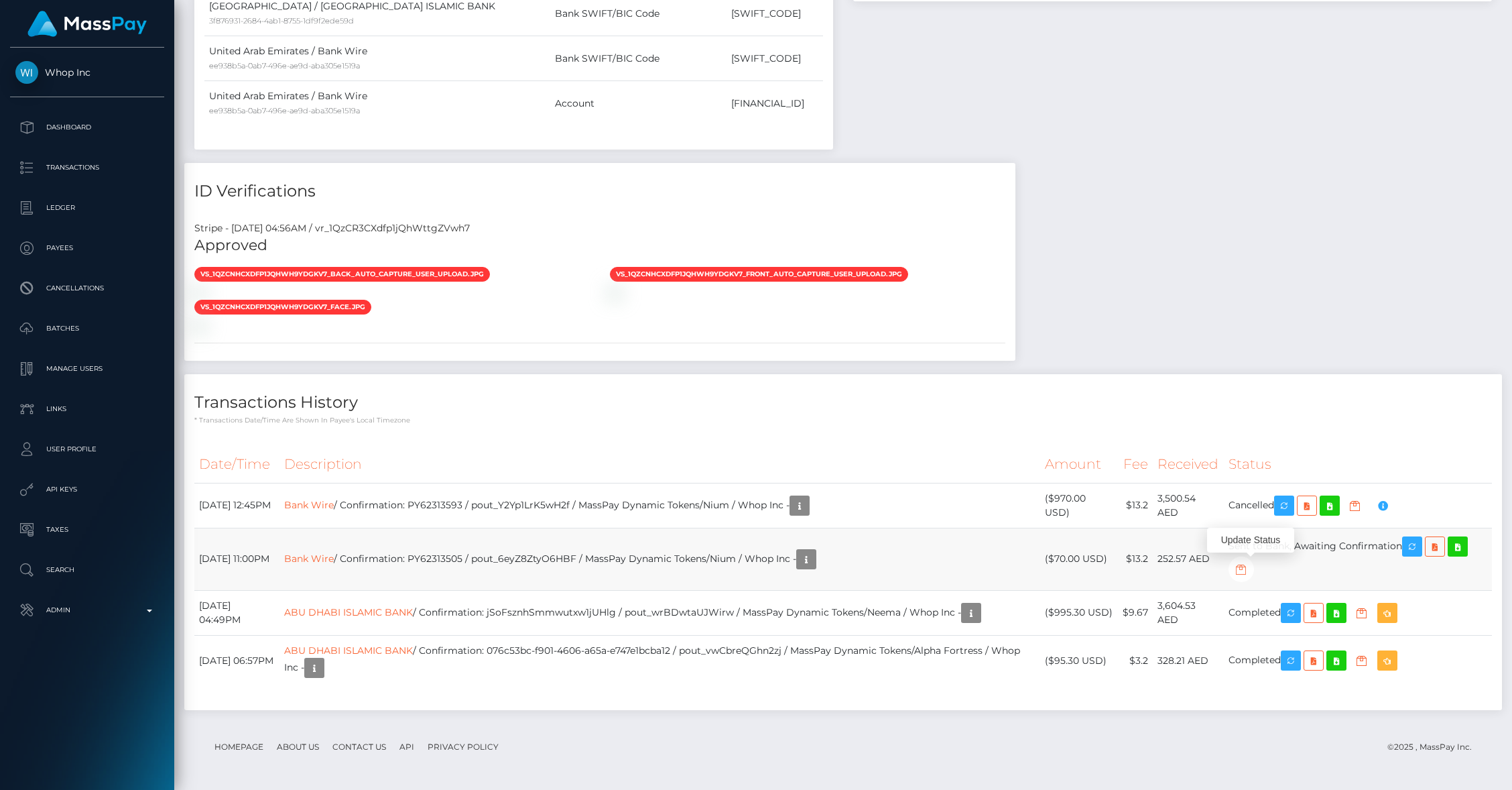
click at [1249, 570] on icon "button" at bounding box center [1241, 569] width 16 height 17
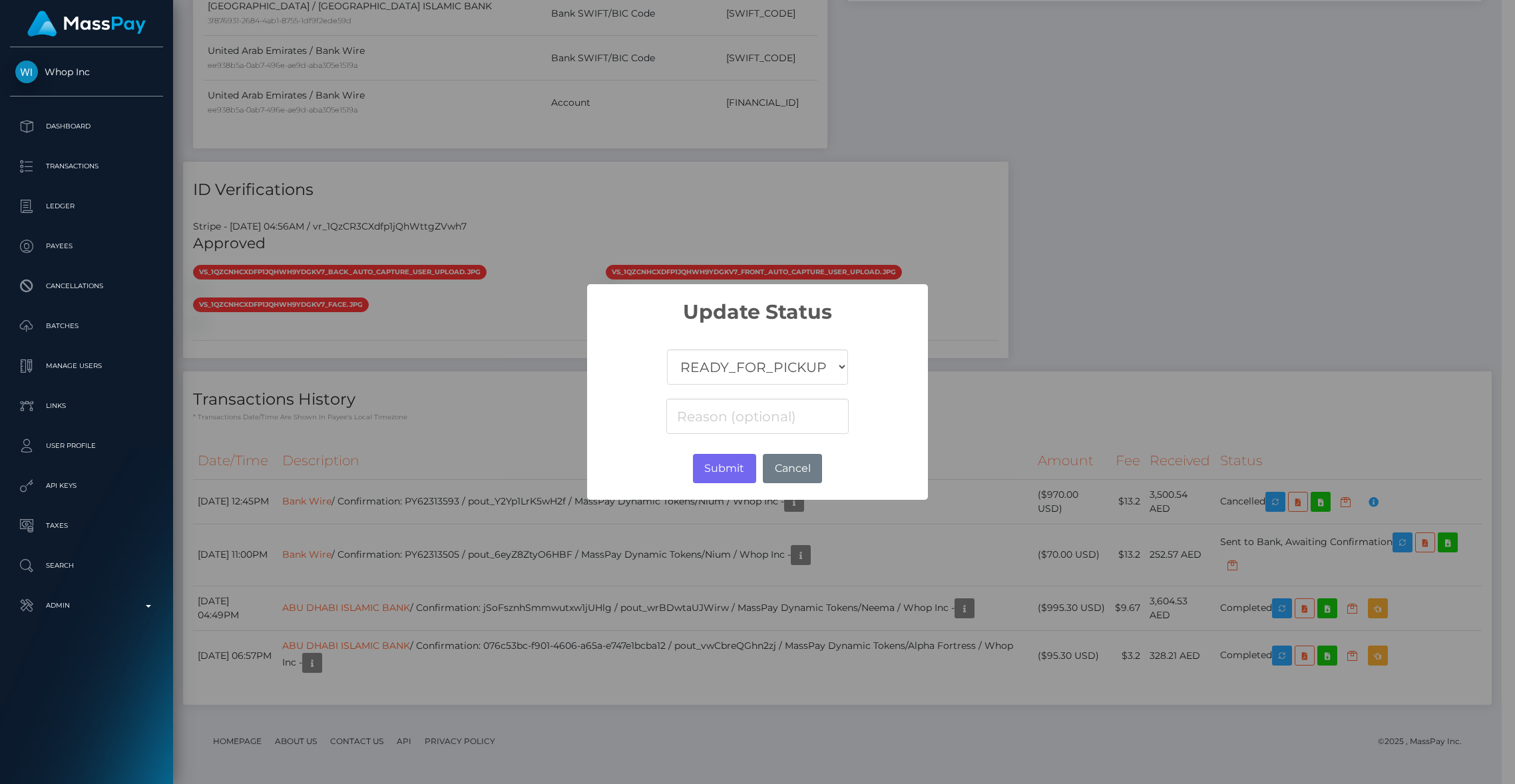
click at [812, 381] on select "COMPLETED CANCELLED READY_FOR_PICKUP PROCESSING" at bounding box center [757, 367] width 181 height 36
select select "CANCELLED"
click at [667, 349] on select "COMPLETED CANCELLED READY_FOR_PICKUP PROCESSING" at bounding box center [757, 367] width 181 height 36
click at [718, 469] on button "Submit" at bounding box center [724, 468] width 64 height 29
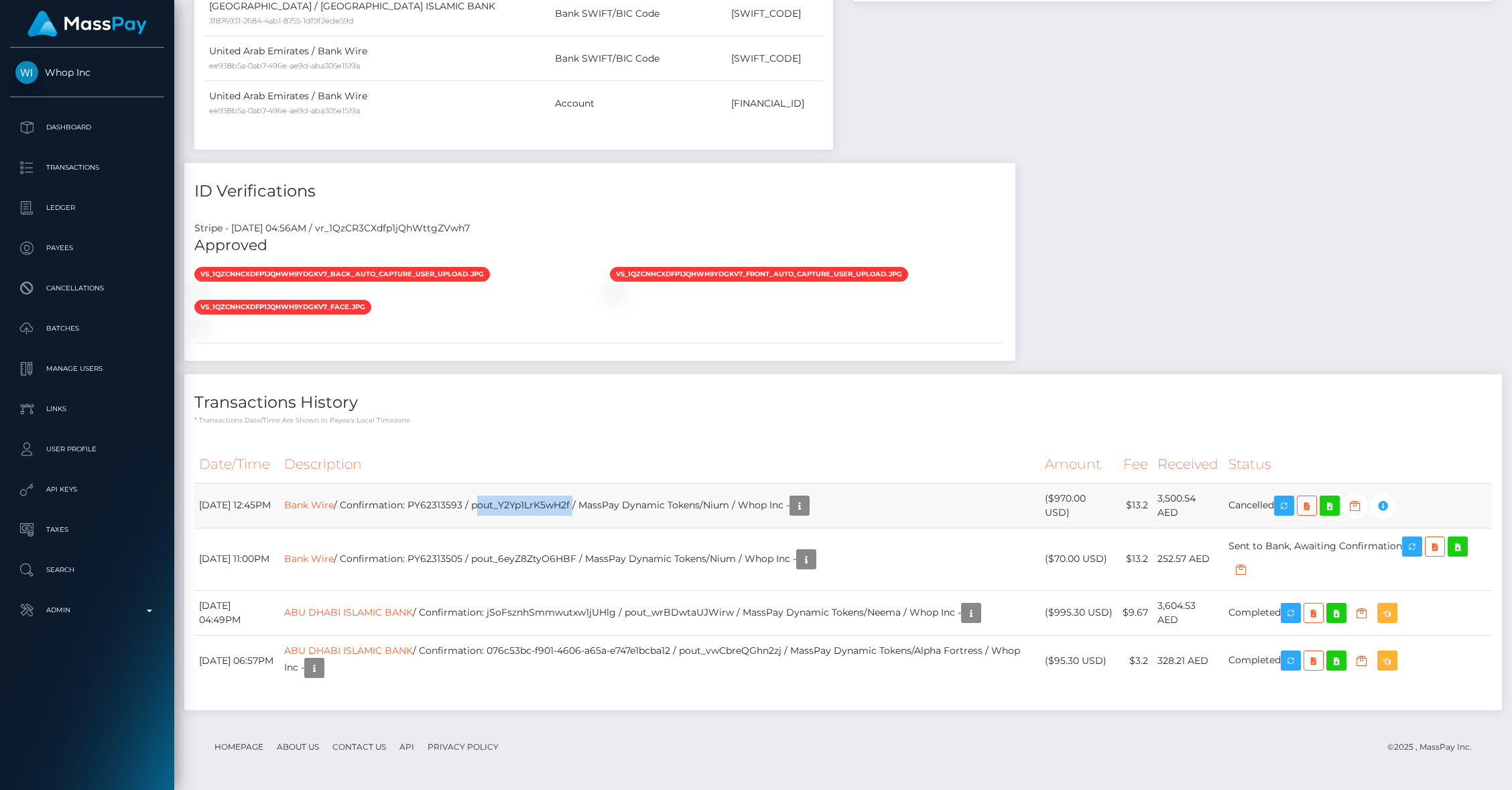
drag, startPoint x: 510, startPoint y: 506, endPoint x: 607, endPoint y: 506, distance: 97.0
click at [607, 506] on td "Bank Wire / Confirmation: PY62313593 / pout_Y2Yp1LrK5wH2f / MassPay Dynamic Tok…" at bounding box center [660, 504] width 762 height 45
copy td "pout_Y2Yp1LrK5wH2f"
drag, startPoint x: 511, startPoint y: 558, endPoint x: 612, endPoint y: 558, distance: 101.0
click at [612, 558] on td "Bank Wire / Confirmation: PY62313505 / pout_6eyZ8ZtyO6HBF / MassPay Dynamic Tok…" at bounding box center [660, 559] width 762 height 63
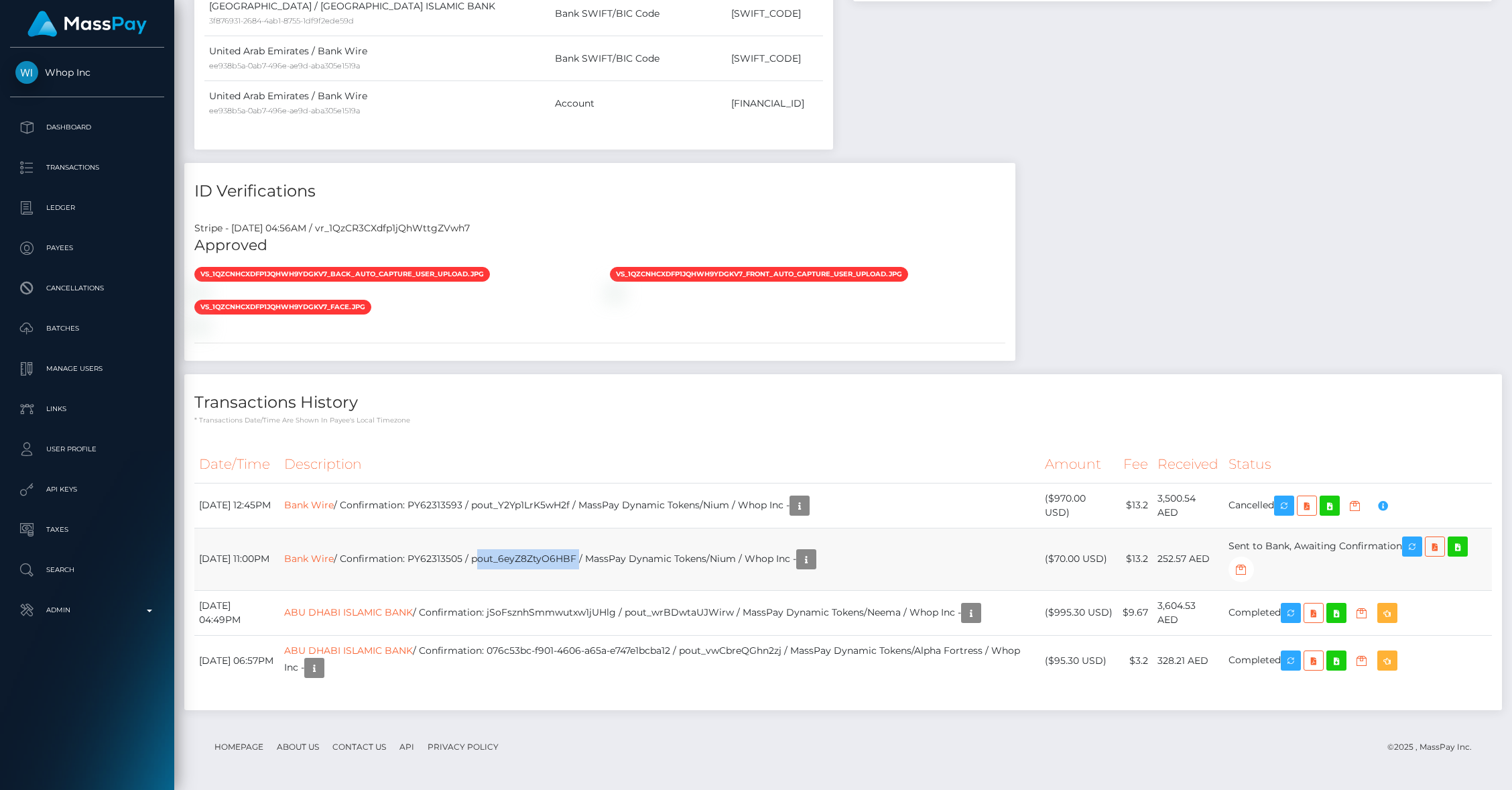
copy td "pout_6eyZ8ZtyO6HBF"
